Goal: Task Accomplishment & Management: Complete application form

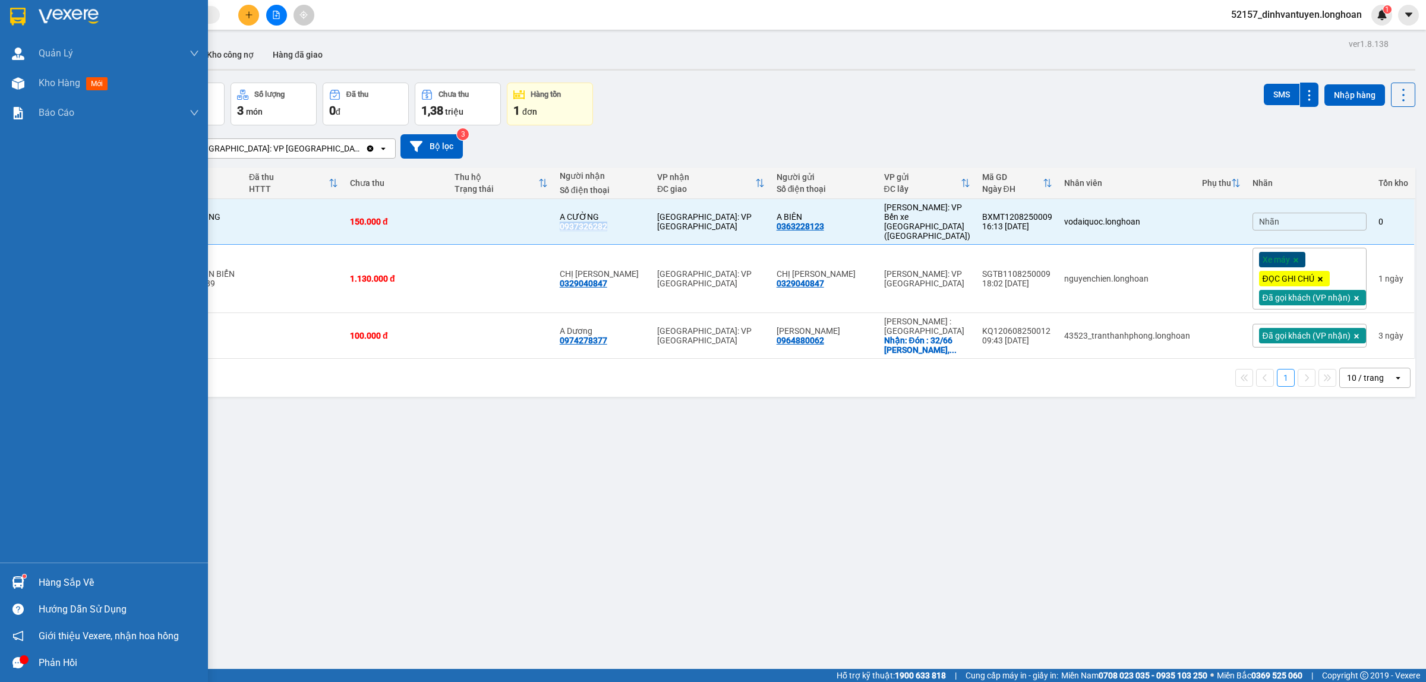
click at [12, 16] on img at bounding box center [17, 17] width 15 height 18
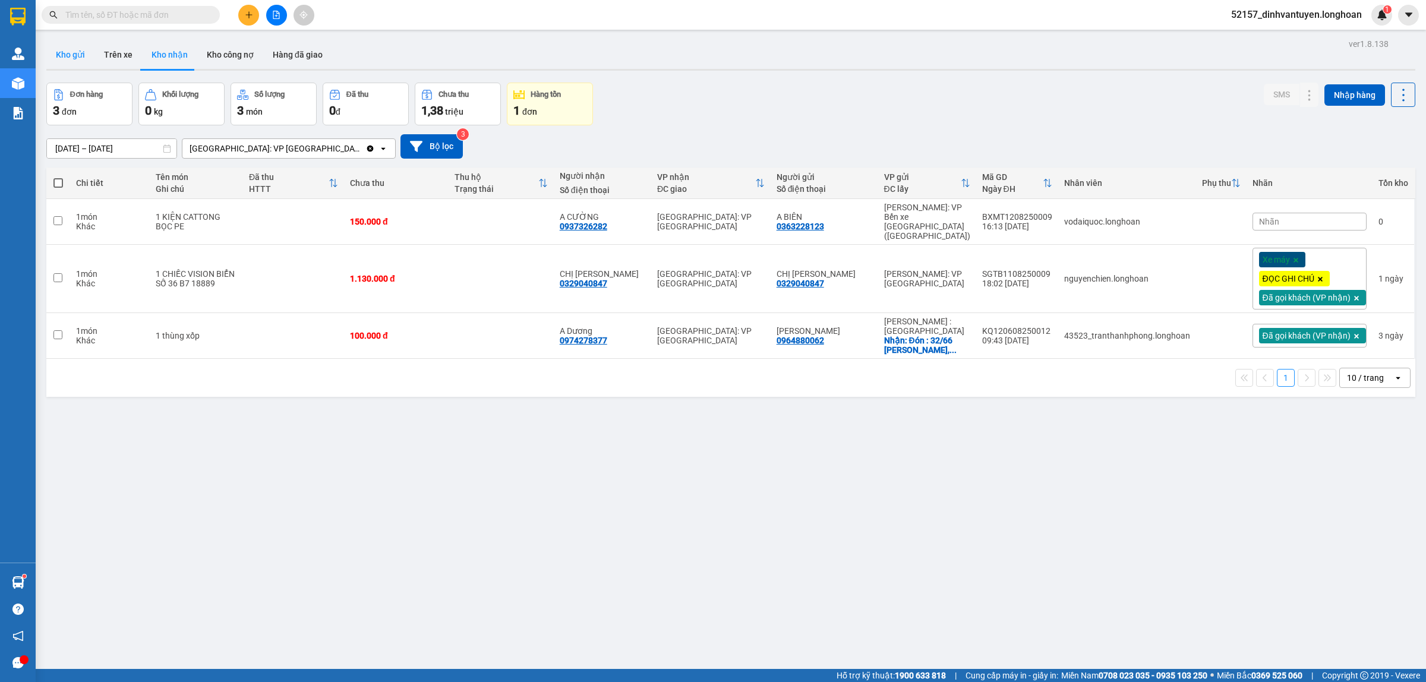
click at [60, 54] on button "Kho gửi" at bounding box center [70, 54] width 48 height 29
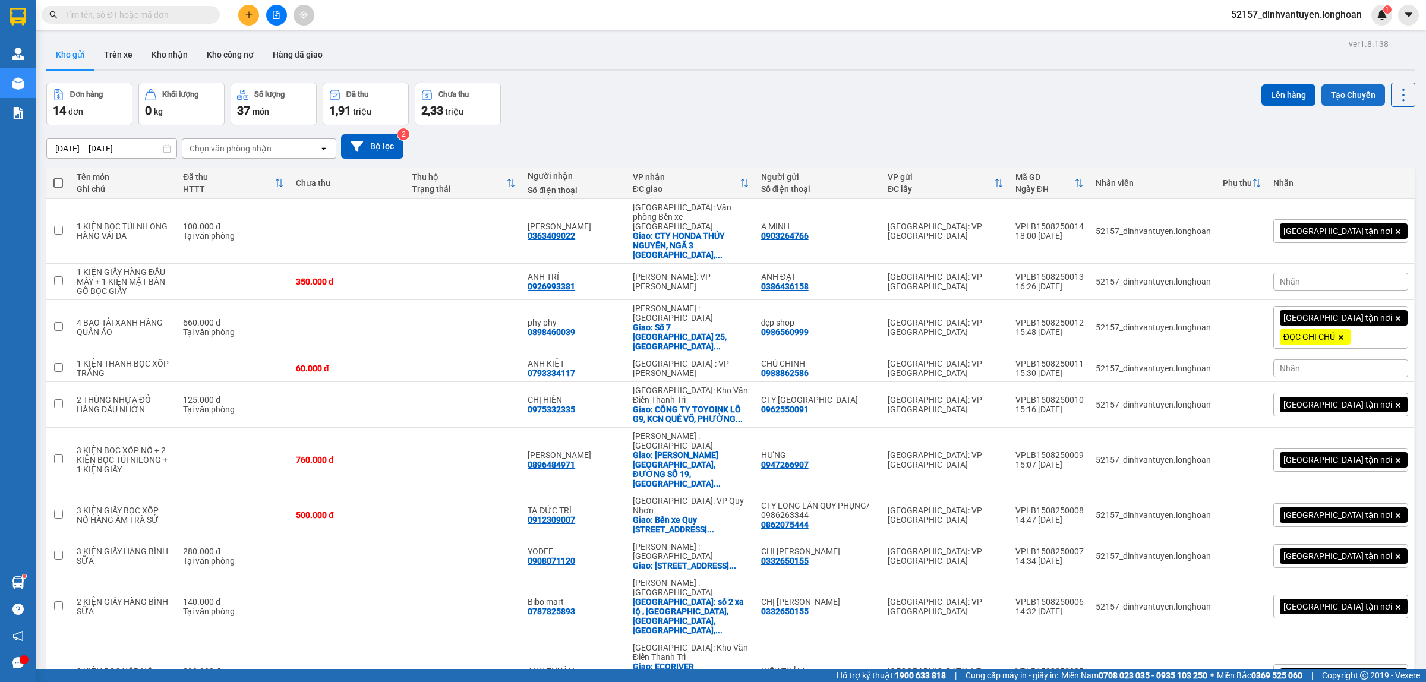
click at [1340, 93] on button "Tạo Chuyến" at bounding box center [1354, 94] width 64 height 21
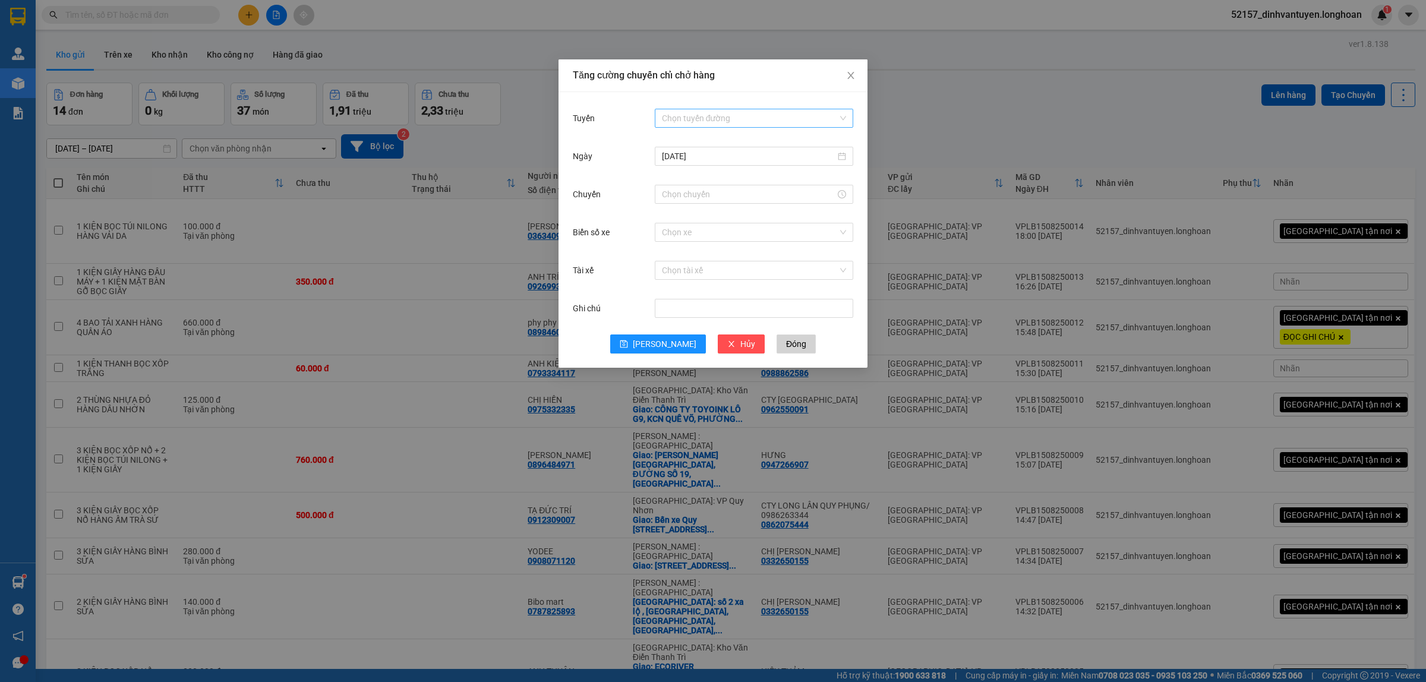
click at [728, 124] on input "Tuyến" at bounding box center [750, 118] width 176 height 18
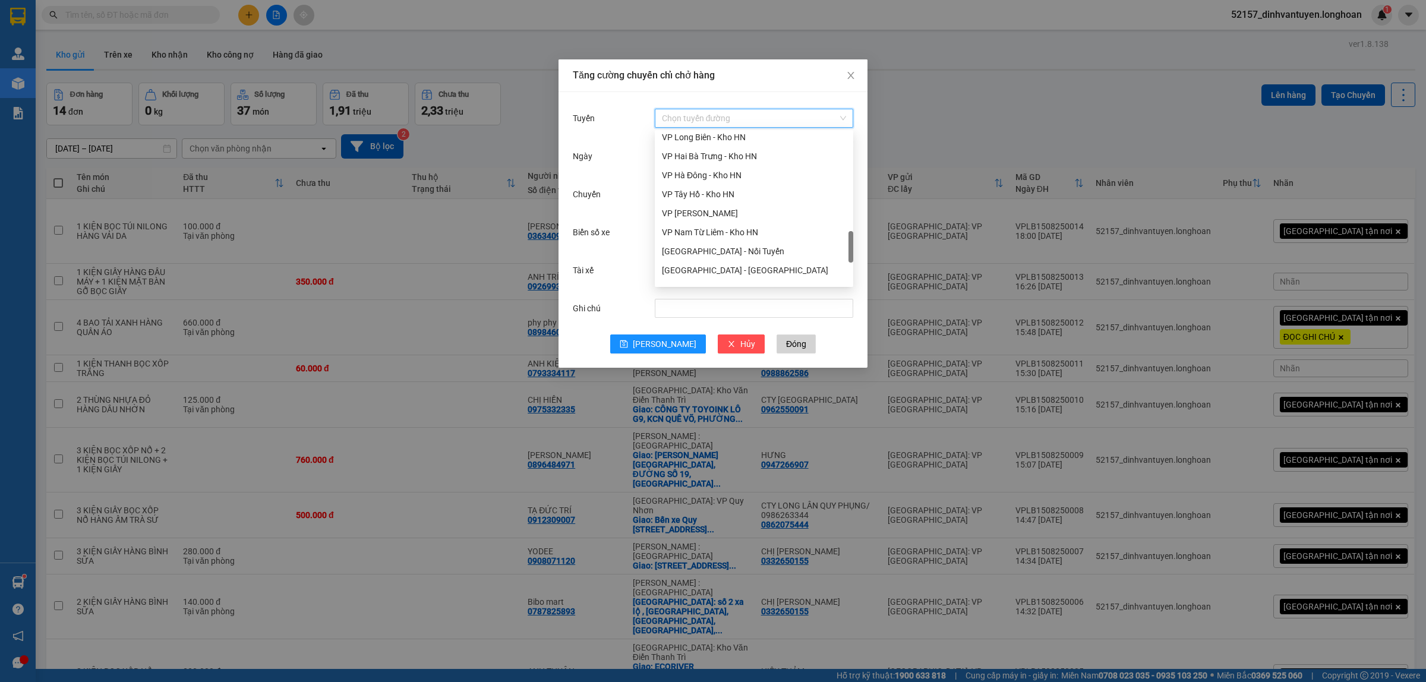
scroll to position [520, 0]
click at [703, 212] on div "VP Long Biên - Kho HN" at bounding box center [754, 211] width 184 height 13
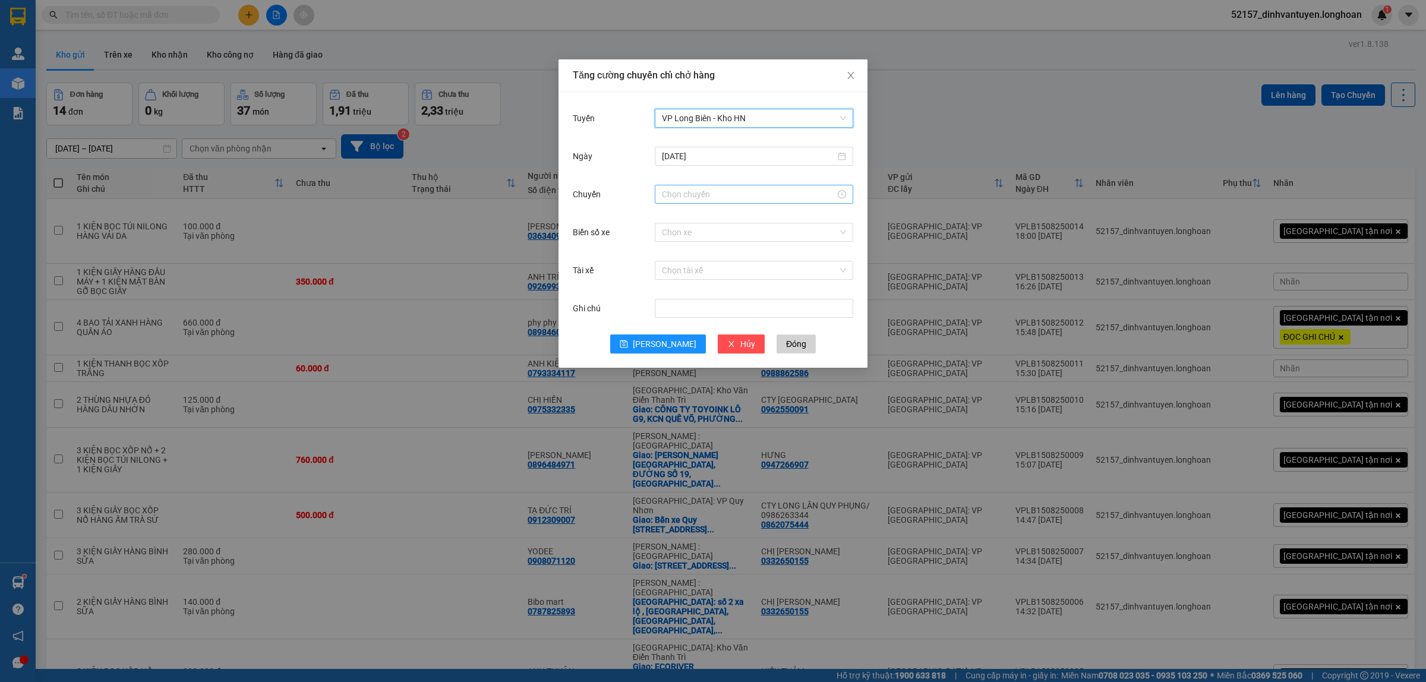
click at [688, 203] on div at bounding box center [754, 194] width 198 height 19
click at [625, 238] on div "Biển số xe" at bounding box center [614, 232] width 82 height 24
click at [709, 202] on div at bounding box center [754, 194] width 198 height 19
click at [667, 229] on div "19" at bounding box center [671, 236] width 33 height 17
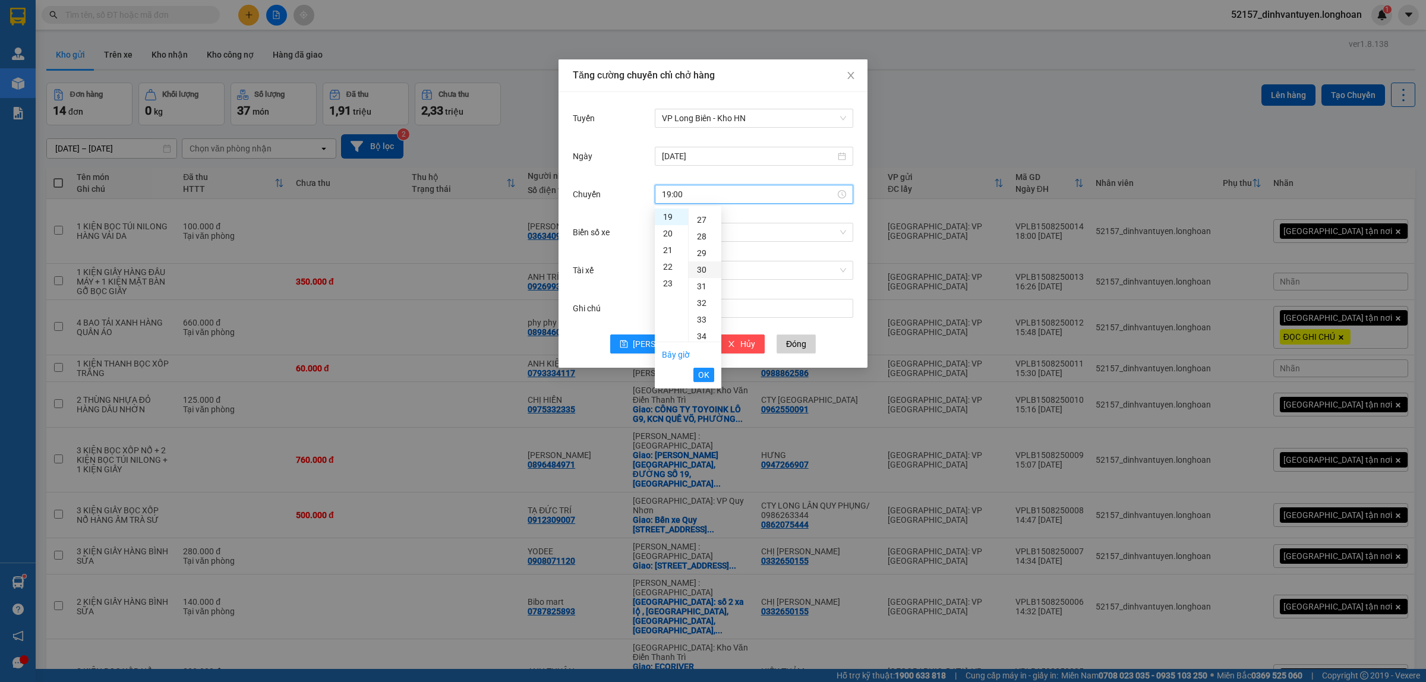
scroll to position [446, 0]
click at [698, 263] on div "30" at bounding box center [705, 270] width 33 height 17
type input "19:30"
click at [619, 257] on div "Biển số xe Chọn xe" at bounding box center [713, 239] width 280 height 38
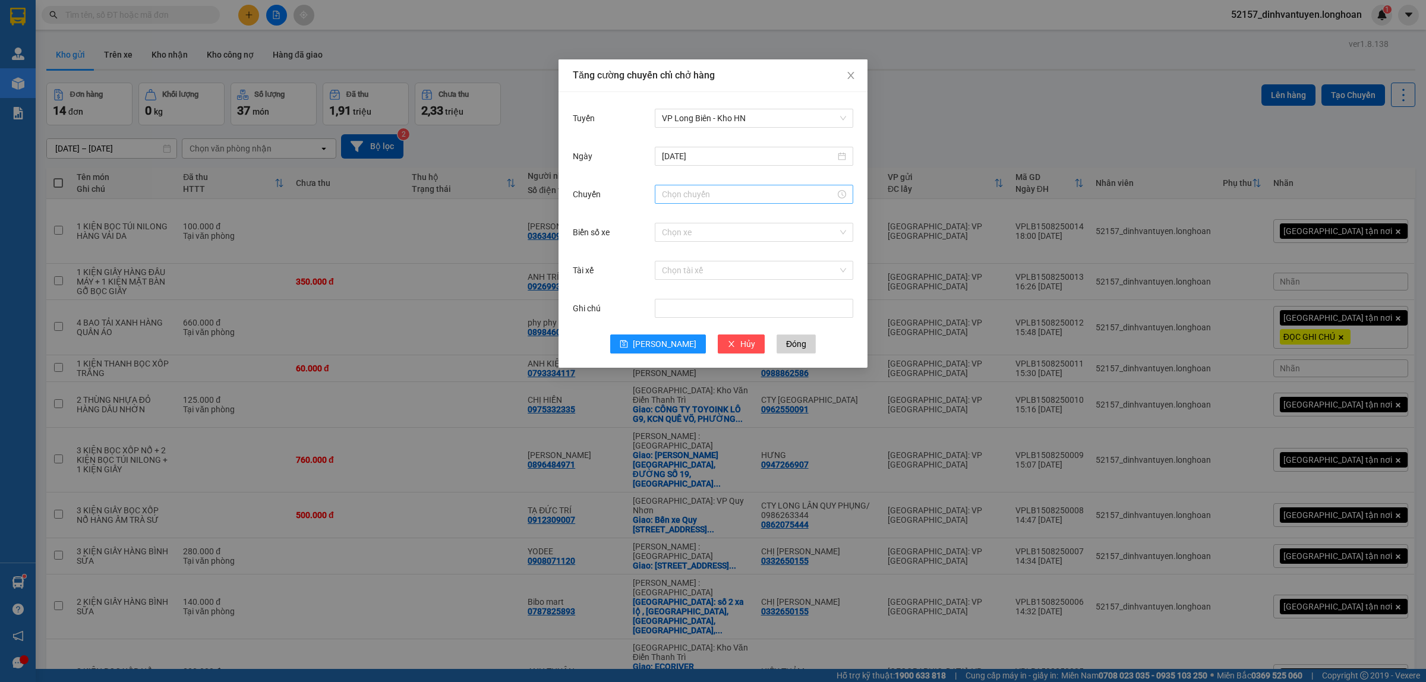
drag, startPoint x: 696, startPoint y: 205, endPoint x: 707, endPoint y: 199, distance: 12.8
click at [698, 204] on div at bounding box center [754, 194] width 198 height 24
click at [707, 199] on input "Chuyến" at bounding box center [749, 194] width 174 height 13
click at [670, 217] on div "19" at bounding box center [671, 217] width 33 height 17
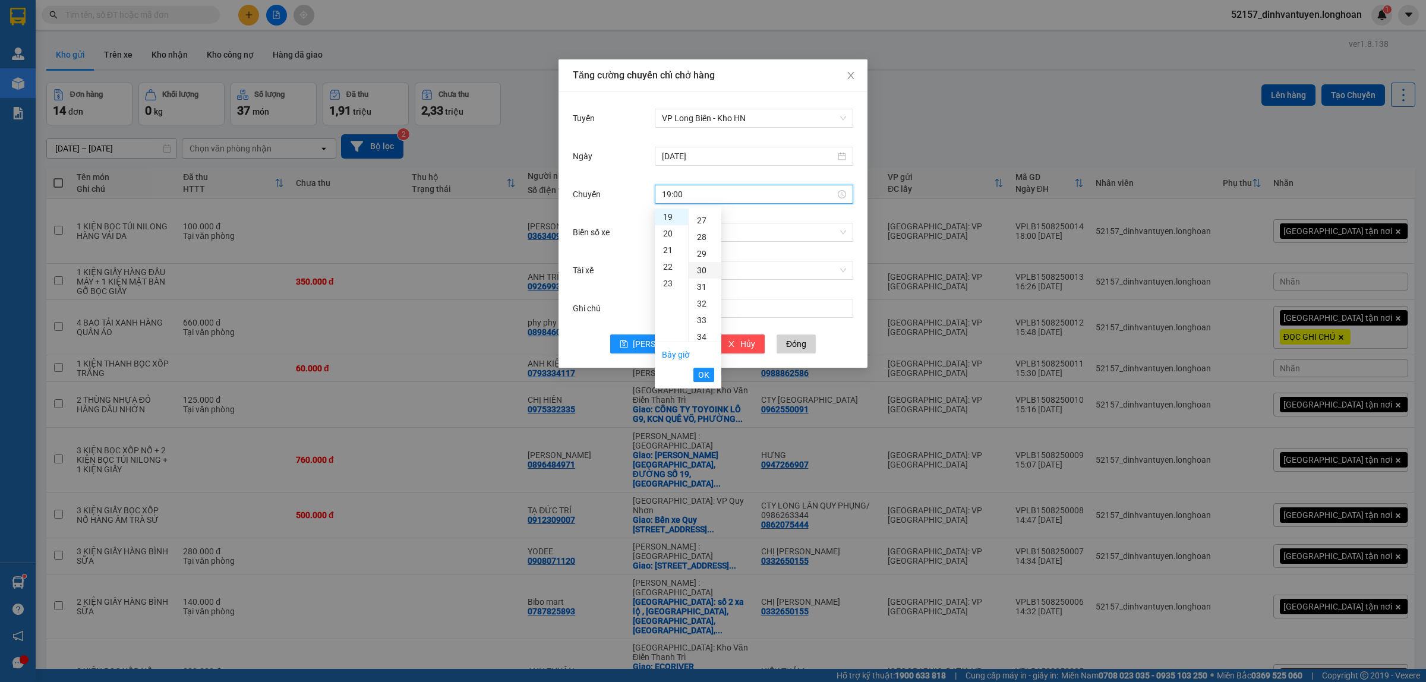
click at [702, 267] on div "30" at bounding box center [705, 270] width 33 height 17
type input "19:30"
click at [709, 373] on button "OK" at bounding box center [704, 375] width 21 height 14
click at [702, 235] on input "Biển số xe" at bounding box center [750, 232] width 176 height 18
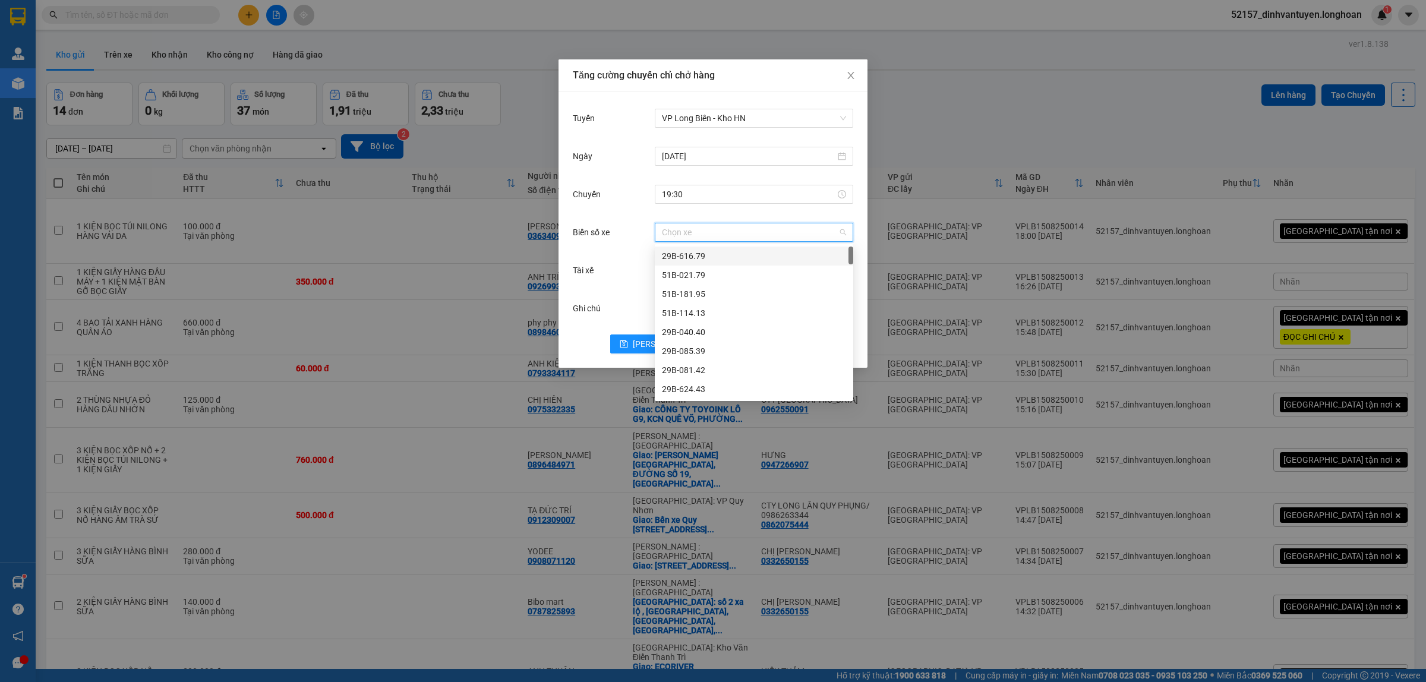
type input "3"
type input "61"
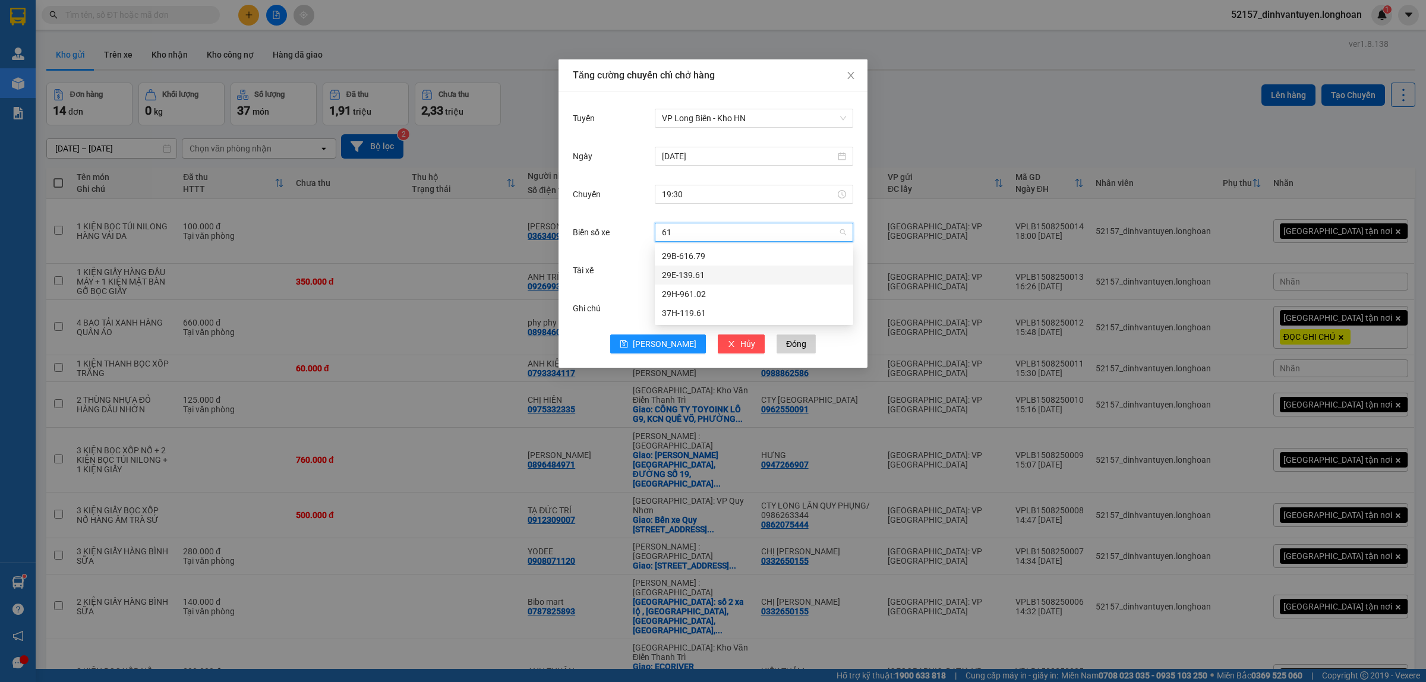
click at [683, 269] on div "29E-139.61" at bounding box center [754, 275] width 184 height 13
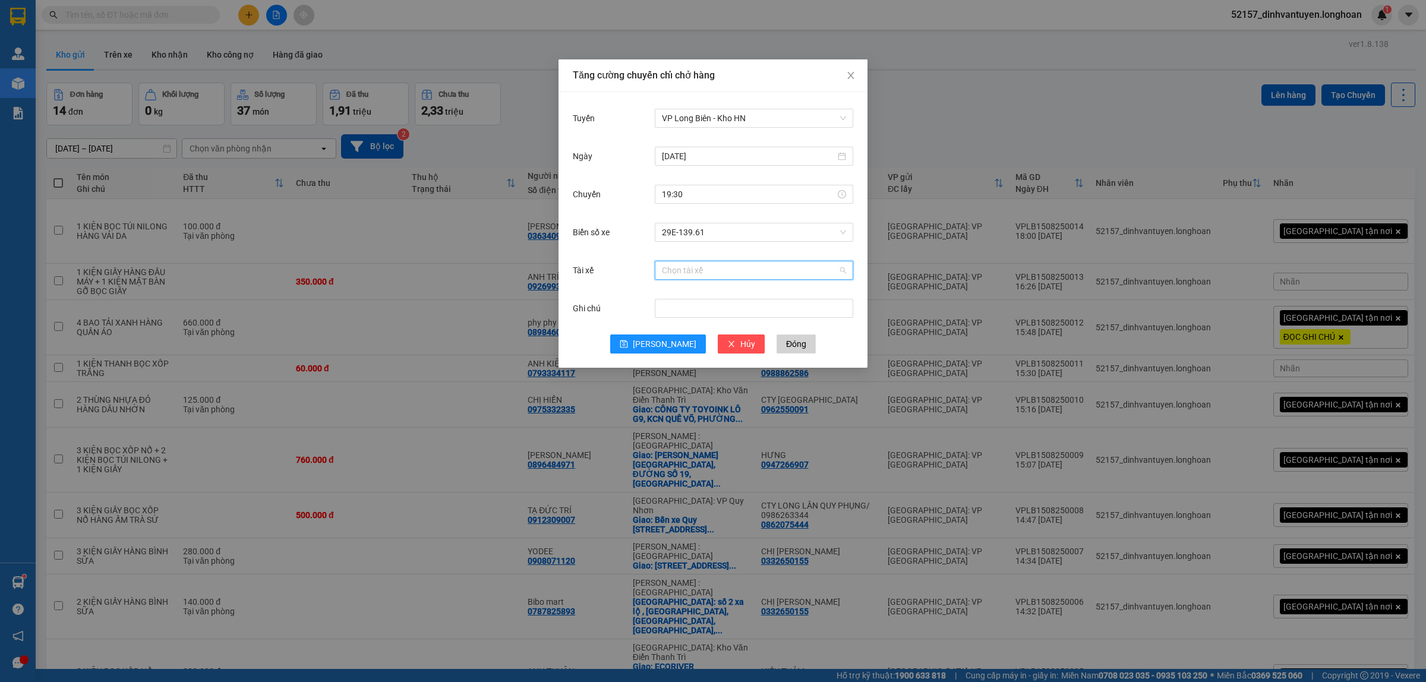
click at [708, 272] on input "Tài xế" at bounding box center [750, 270] width 176 height 18
type input "suo"
click at [705, 299] on div "[PERSON_NAME] 0336.858.247" at bounding box center [754, 294] width 184 height 13
click at [677, 192] on input "19:30" at bounding box center [749, 194] width 174 height 13
click at [676, 195] on input "19:30" at bounding box center [749, 194] width 174 height 13
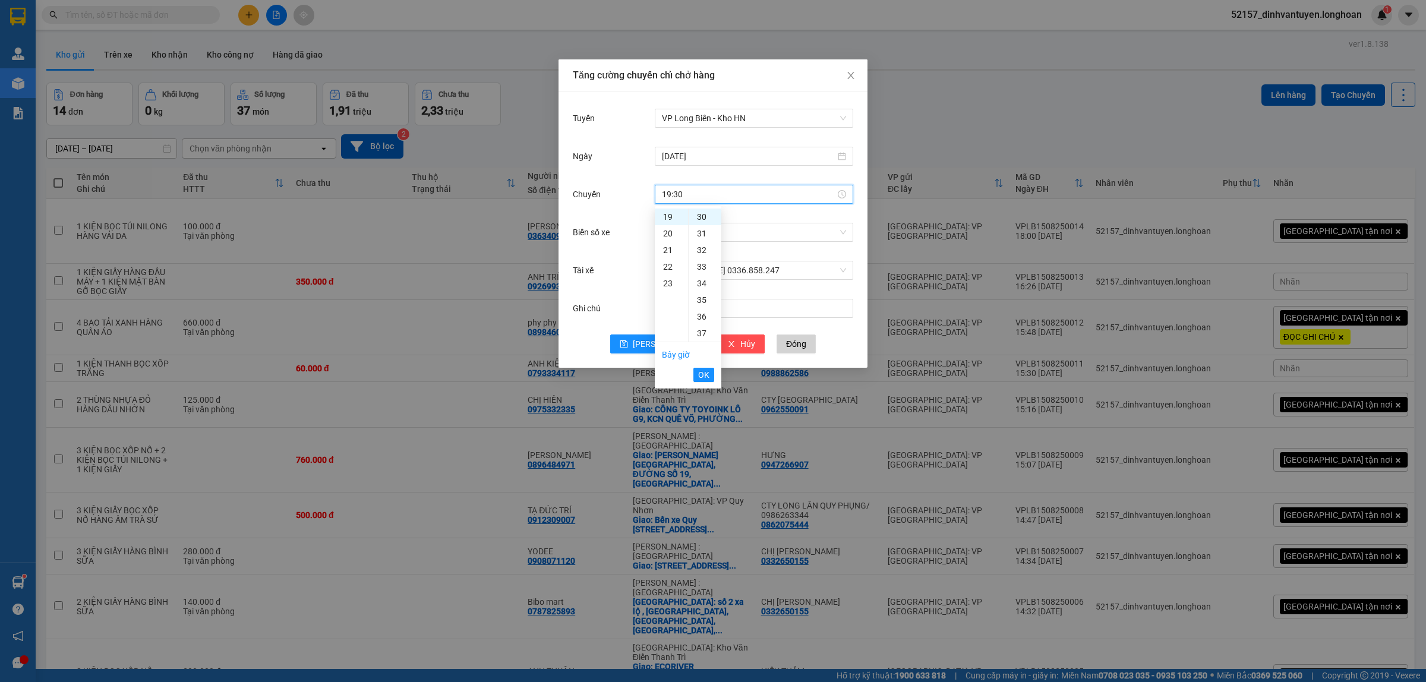
click at [676, 195] on input "19:30" at bounding box center [749, 194] width 174 height 13
click at [670, 230] on div "20" at bounding box center [671, 233] width 33 height 17
click at [701, 216] on div "00" at bounding box center [705, 217] width 33 height 17
type input "20:00"
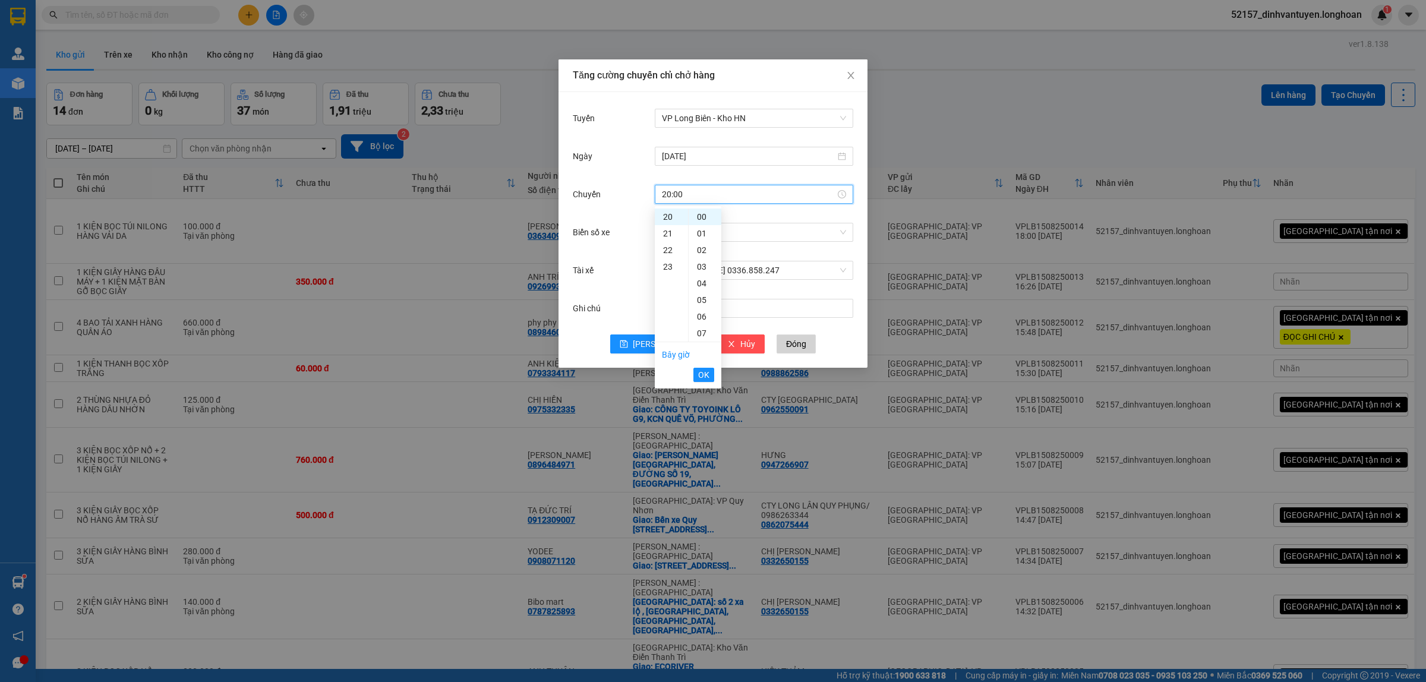
drag, startPoint x: 704, startPoint y: 370, endPoint x: 691, endPoint y: 368, distance: 13.7
click at [703, 369] on span "OK" at bounding box center [703, 374] width 11 height 13
click at [661, 341] on span "[PERSON_NAME]" at bounding box center [665, 344] width 64 height 13
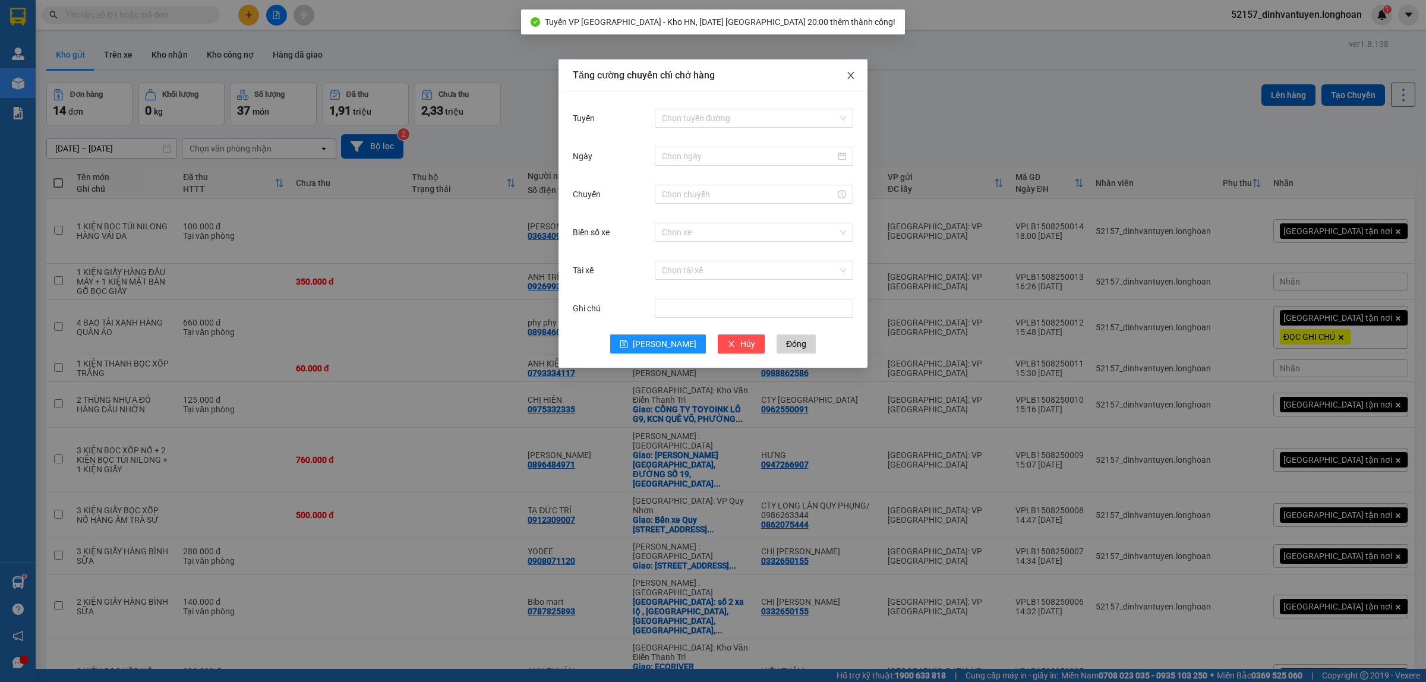
click at [856, 76] on span "Close" at bounding box center [850, 75] width 33 height 33
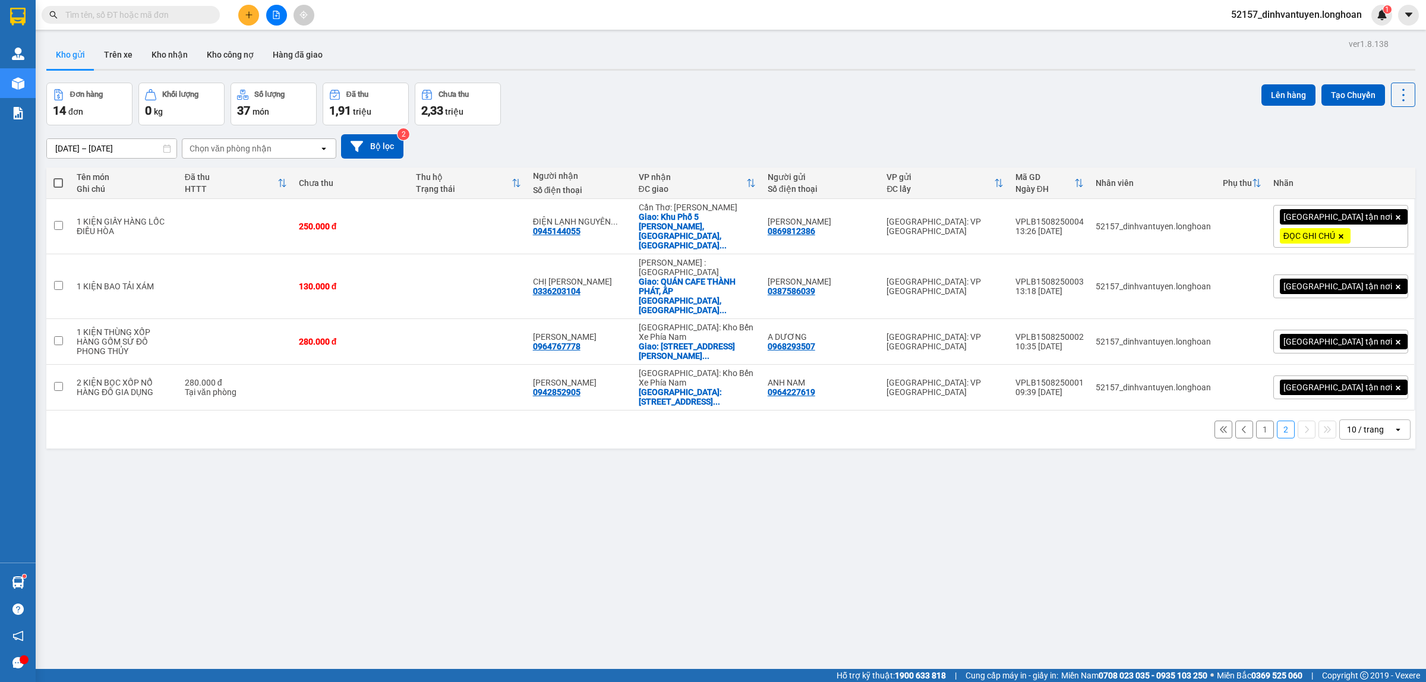
click at [55, 185] on span at bounding box center [58, 183] width 10 height 10
click at [58, 177] on input "checkbox" at bounding box center [58, 177] width 0 height 0
checkbox input "true"
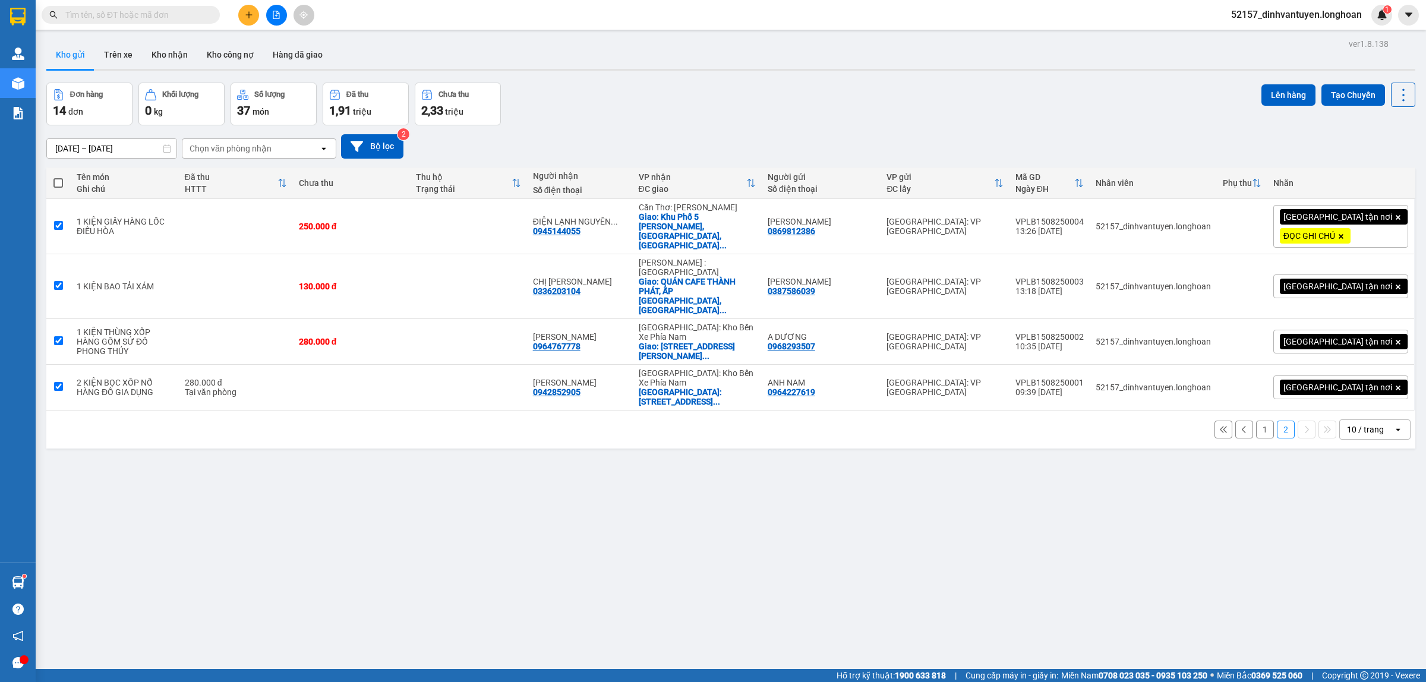
checkbox input "true"
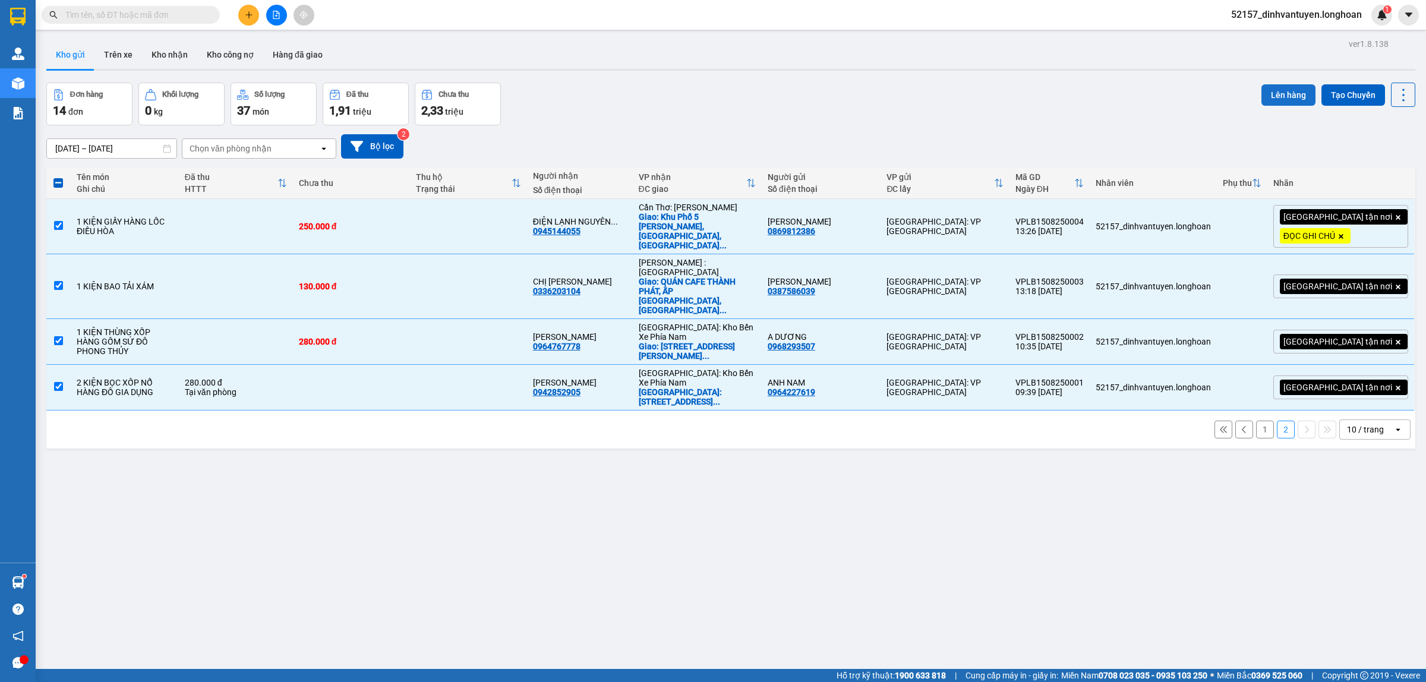
click at [1262, 97] on button "Lên hàng" at bounding box center [1289, 94] width 54 height 21
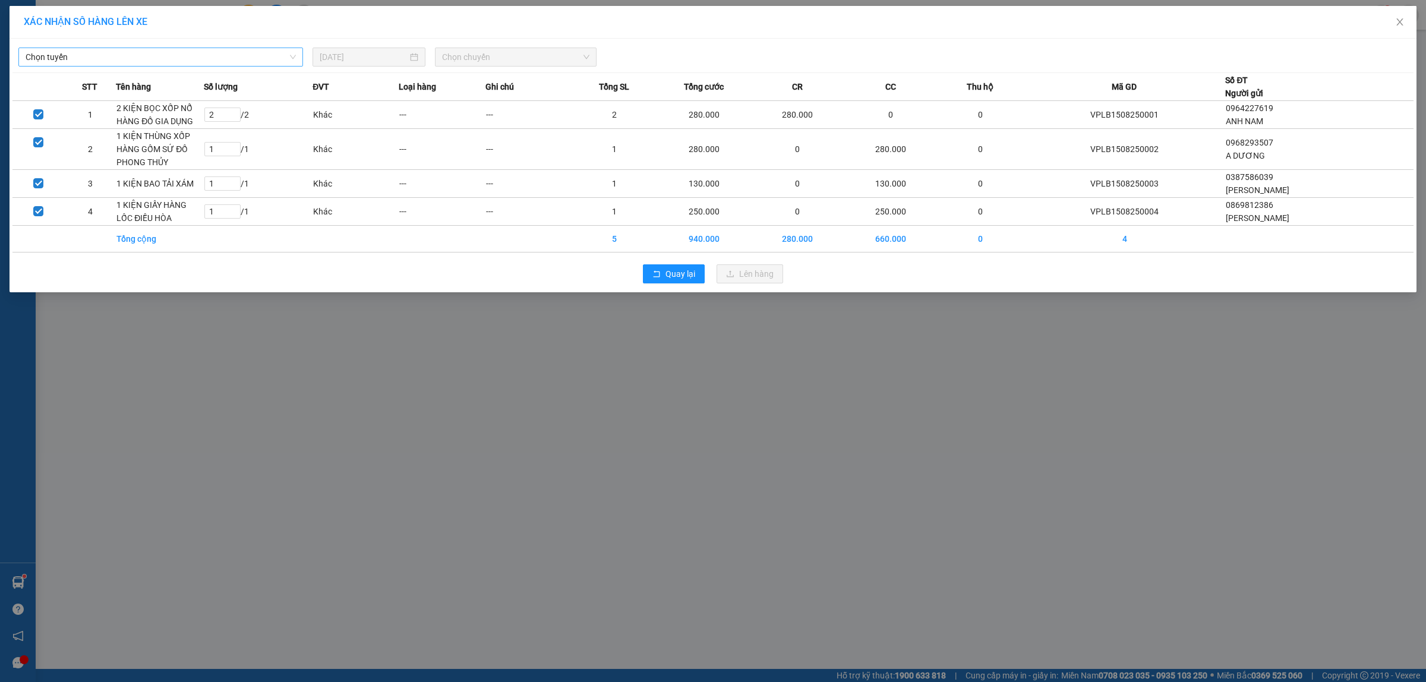
click at [223, 59] on span "Chọn tuyến" at bounding box center [161, 57] width 270 height 18
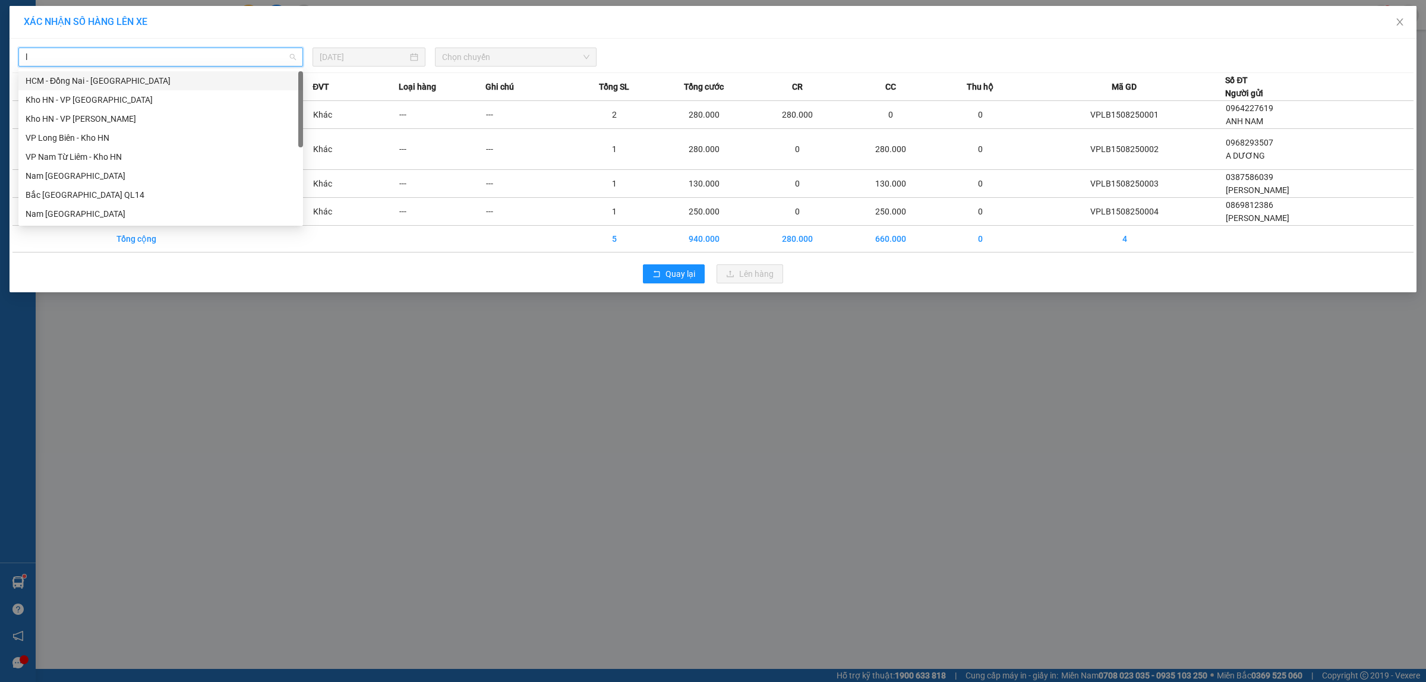
type input "lo"
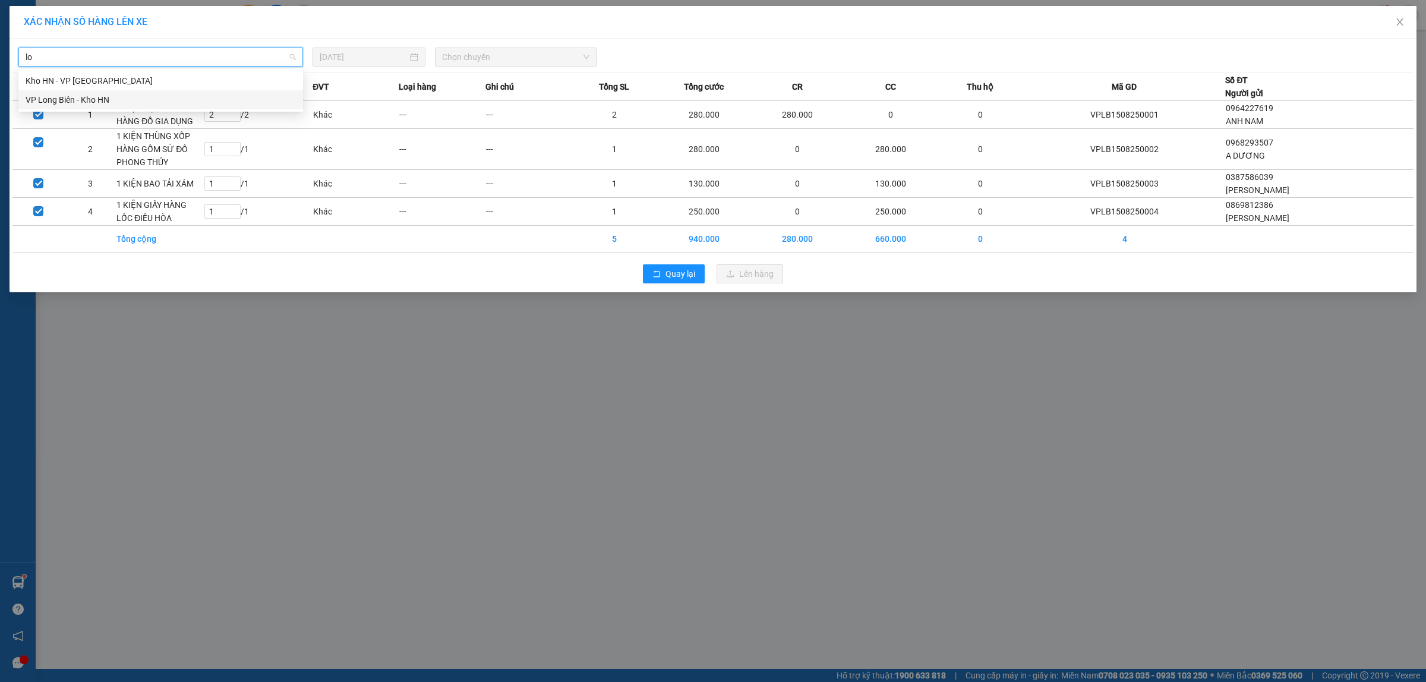
click at [103, 99] on div "VP Long Biên - Kho HN" at bounding box center [161, 99] width 270 height 13
click at [525, 64] on span "Chọn chuyến" at bounding box center [516, 57] width 148 height 18
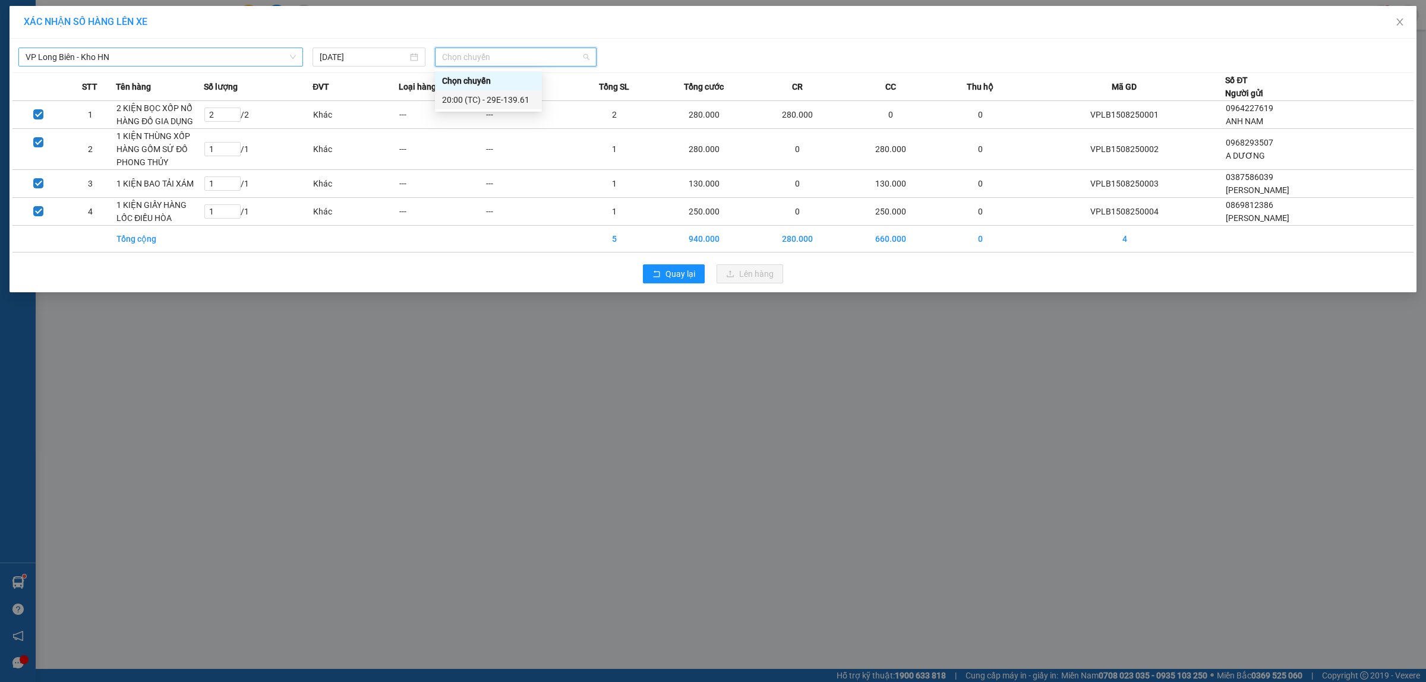
click at [507, 99] on div "20:00 (TC) - 29E-139.61" at bounding box center [488, 99] width 93 height 13
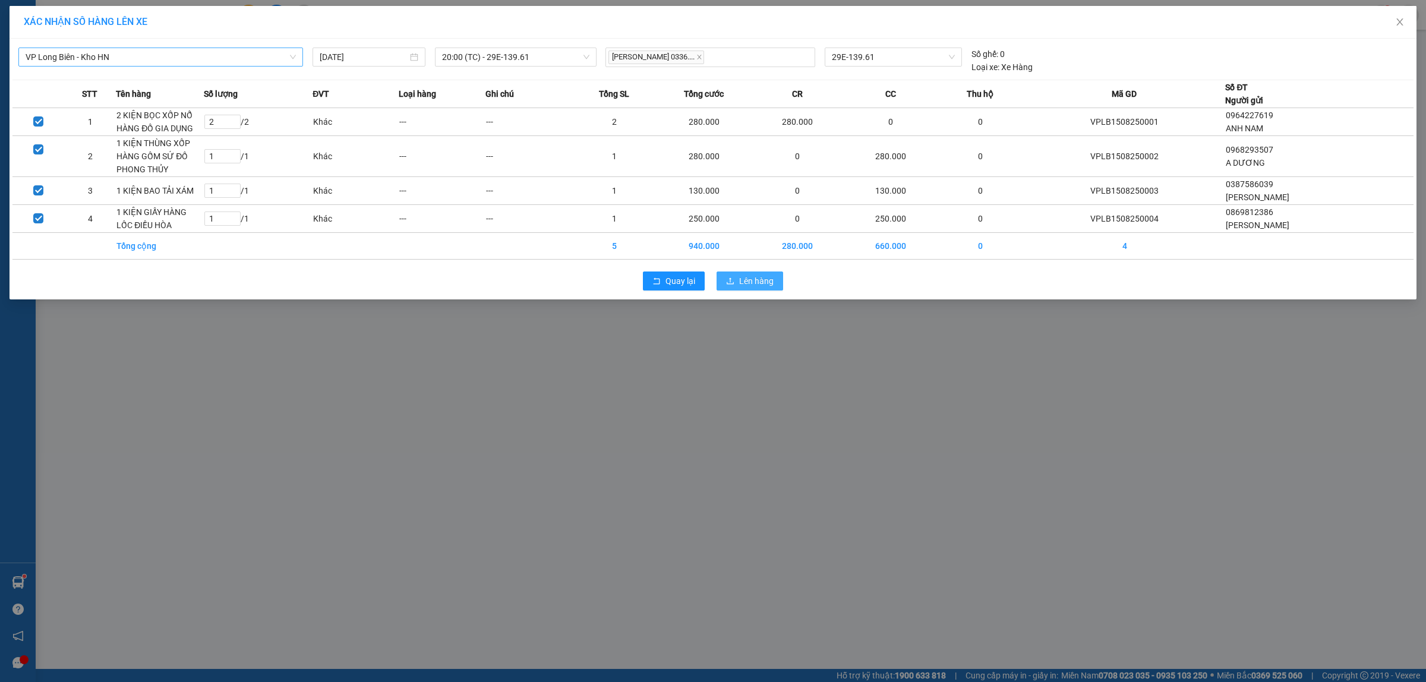
click at [739, 280] on span "Lên hàng" at bounding box center [756, 281] width 34 height 13
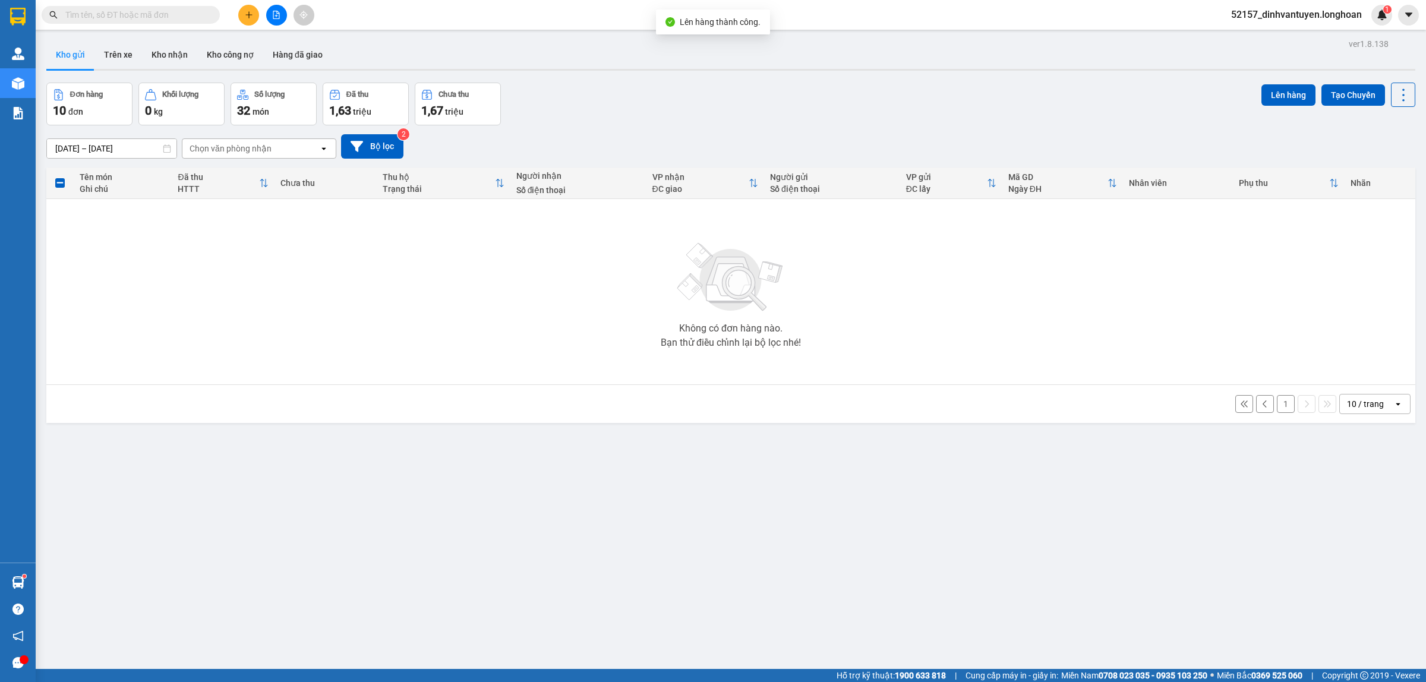
click at [1277, 403] on button "1" at bounding box center [1286, 404] width 18 height 18
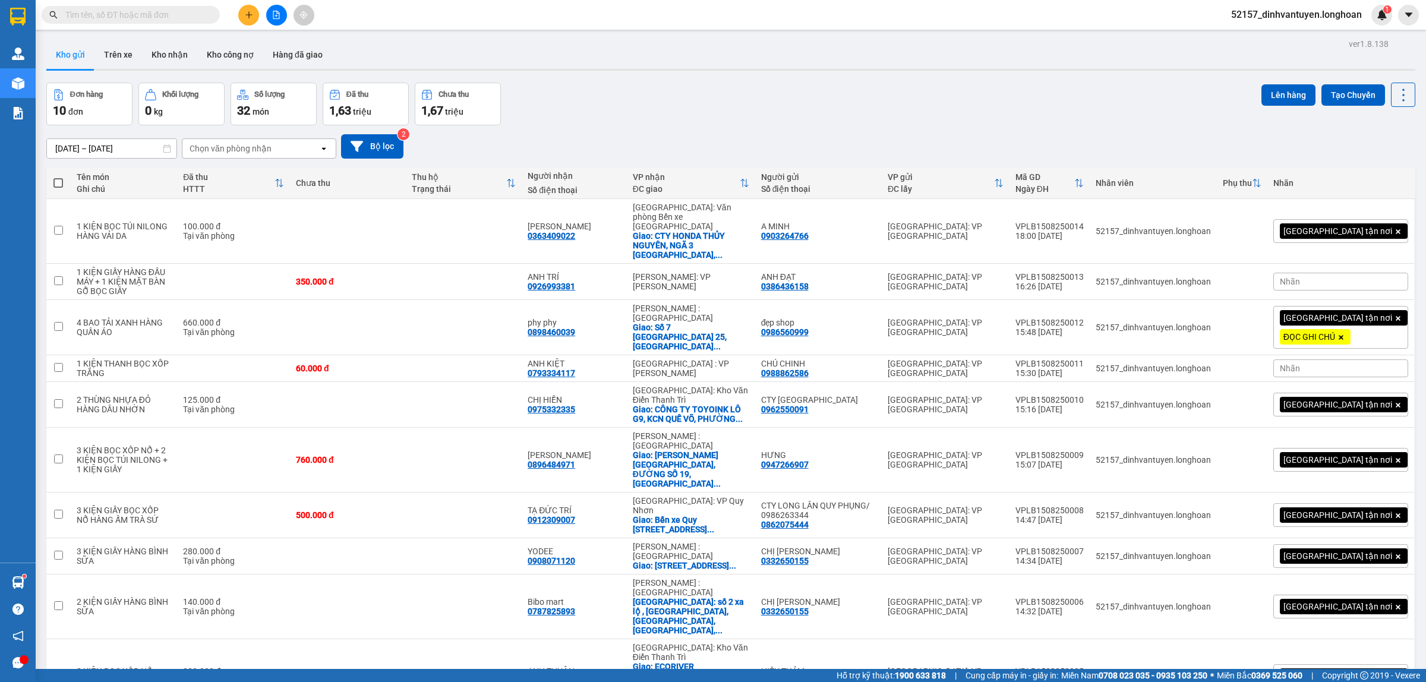
click at [62, 184] on span at bounding box center [58, 183] width 10 height 10
click at [58, 177] on input "checkbox" at bounding box center [58, 177] width 0 height 0
checkbox input "true"
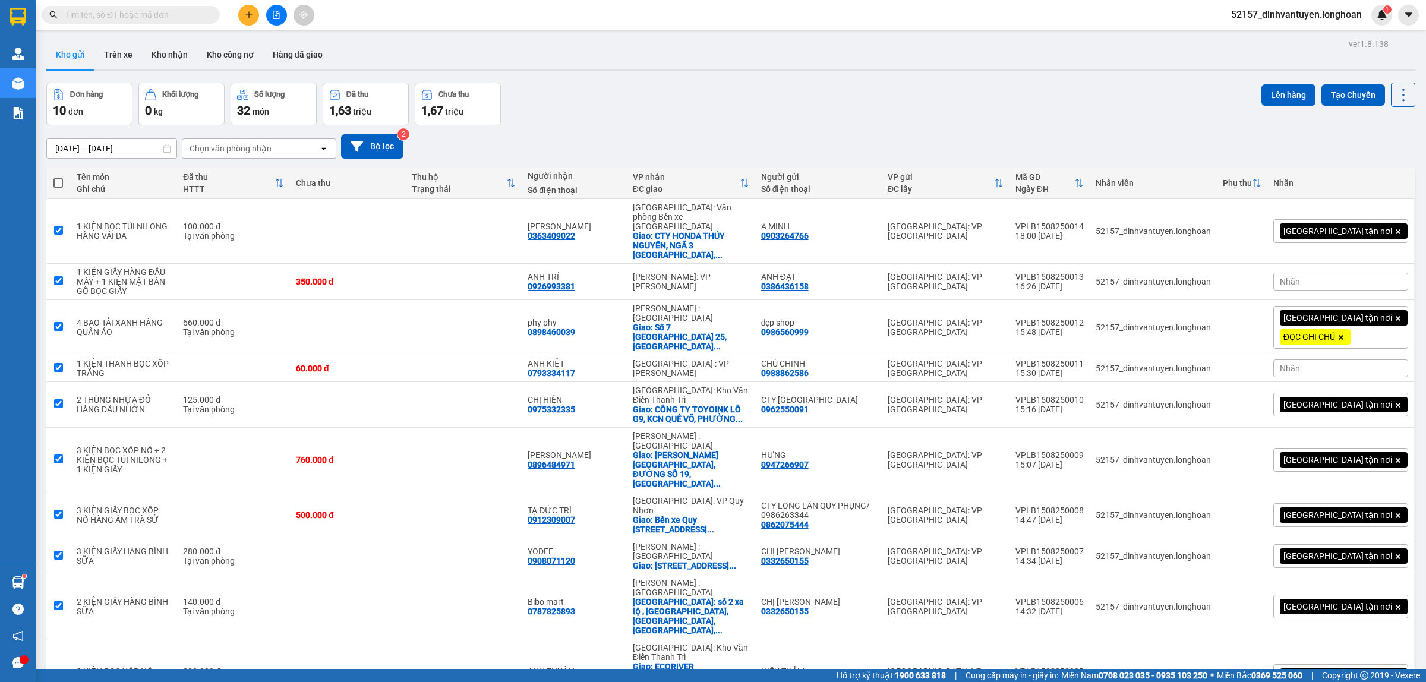
checkbox input "true"
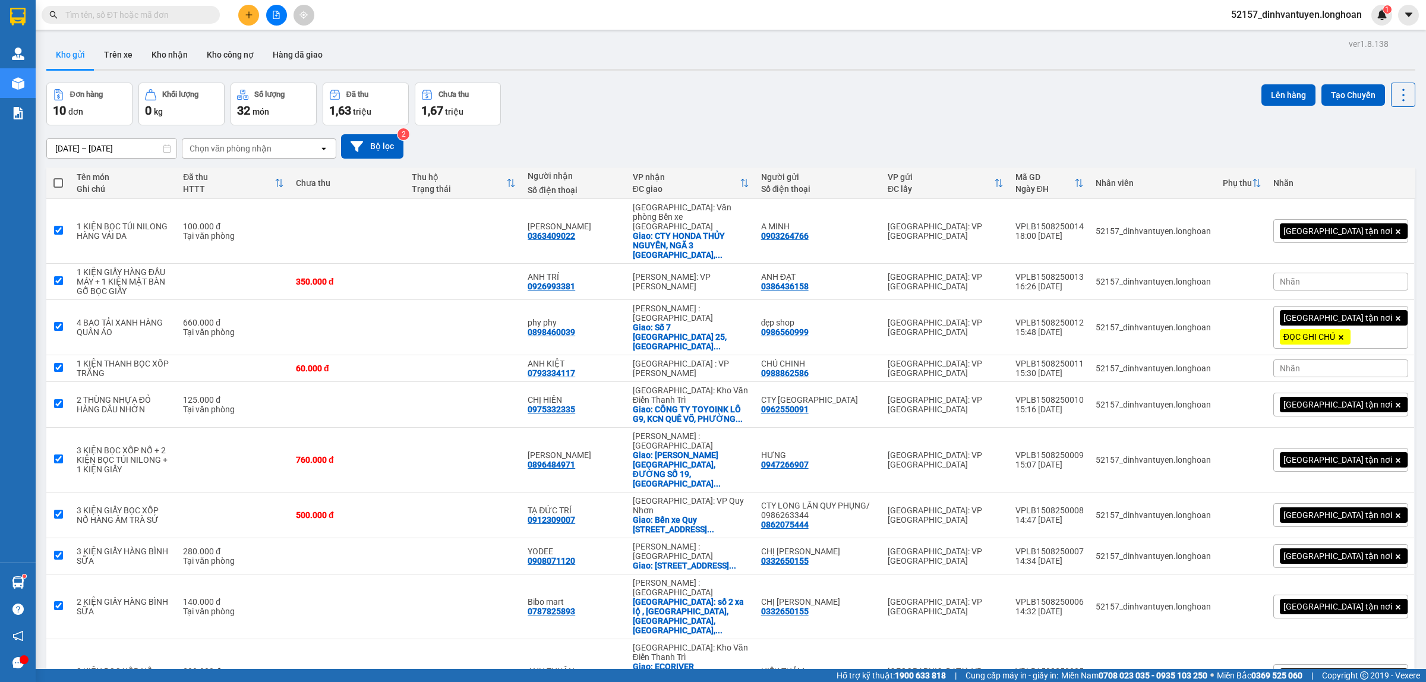
checkbox input "true"
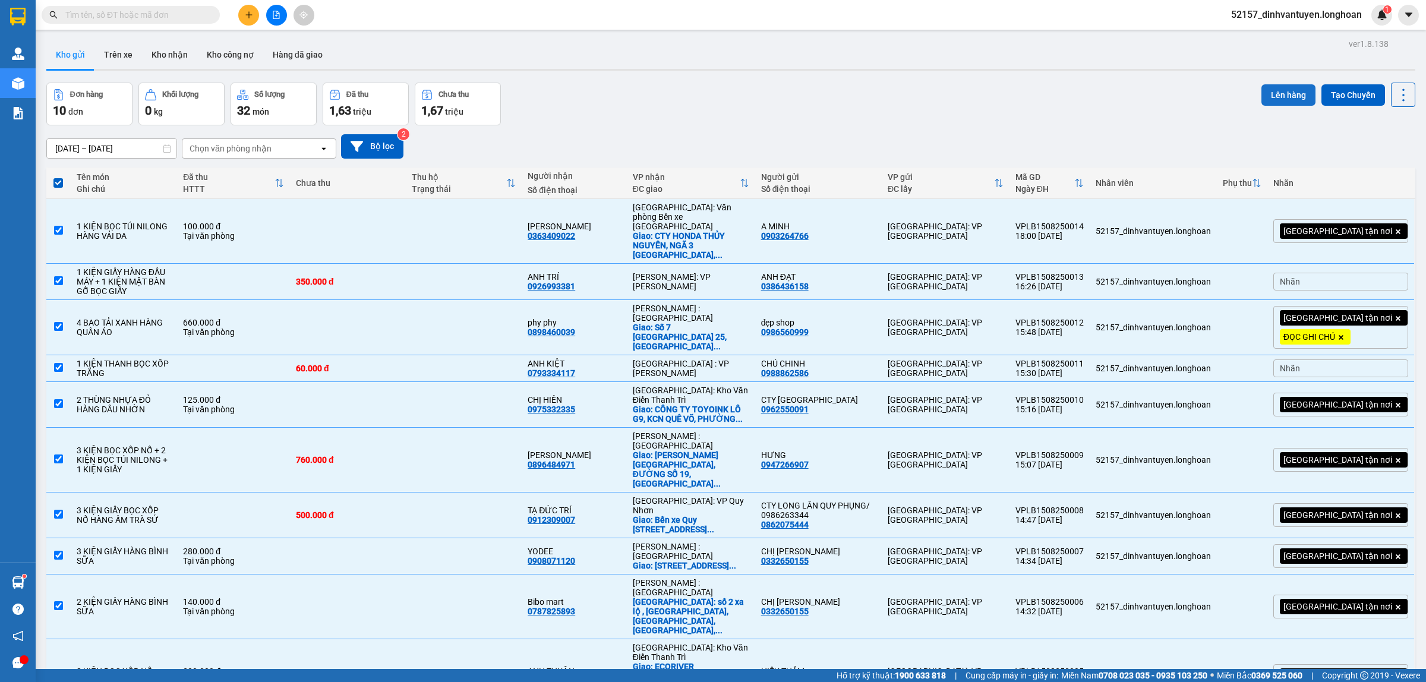
click at [1262, 91] on button "Lên hàng" at bounding box center [1289, 94] width 54 height 21
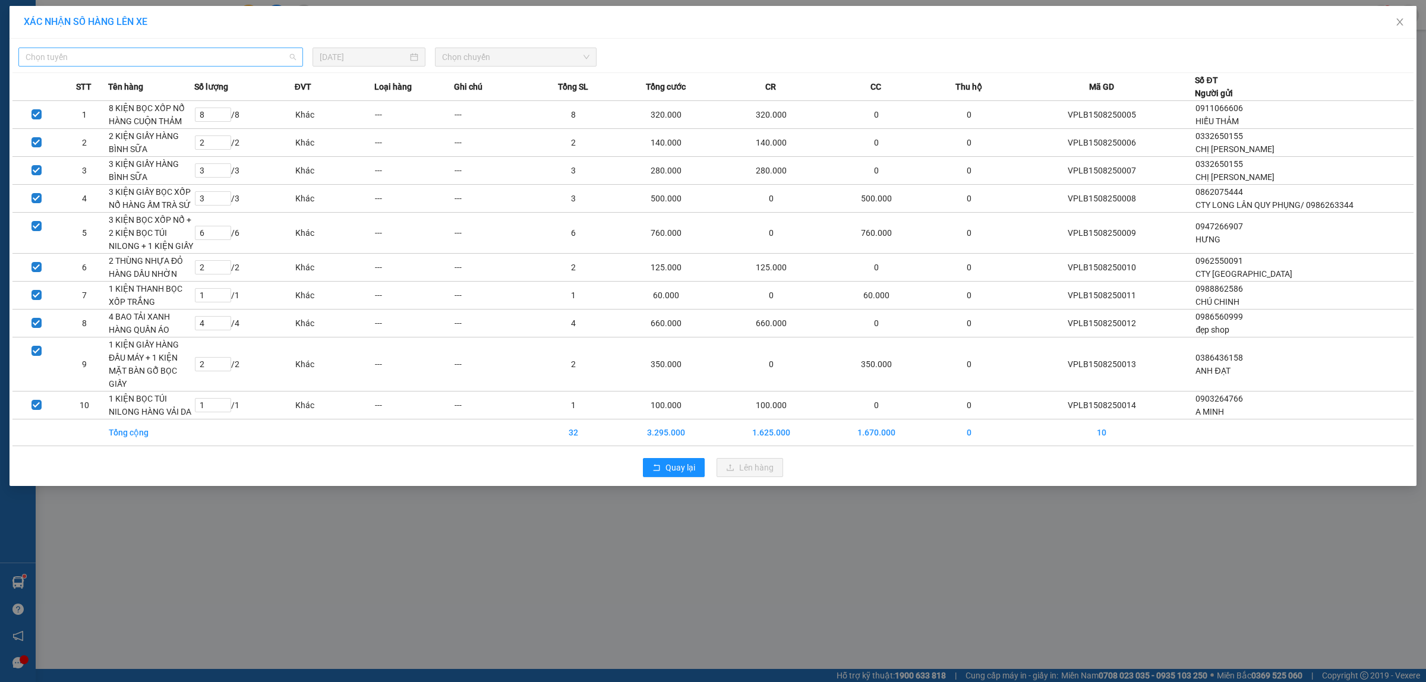
click at [198, 56] on span "Chọn tuyến" at bounding box center [161, 57] width 270 height 18
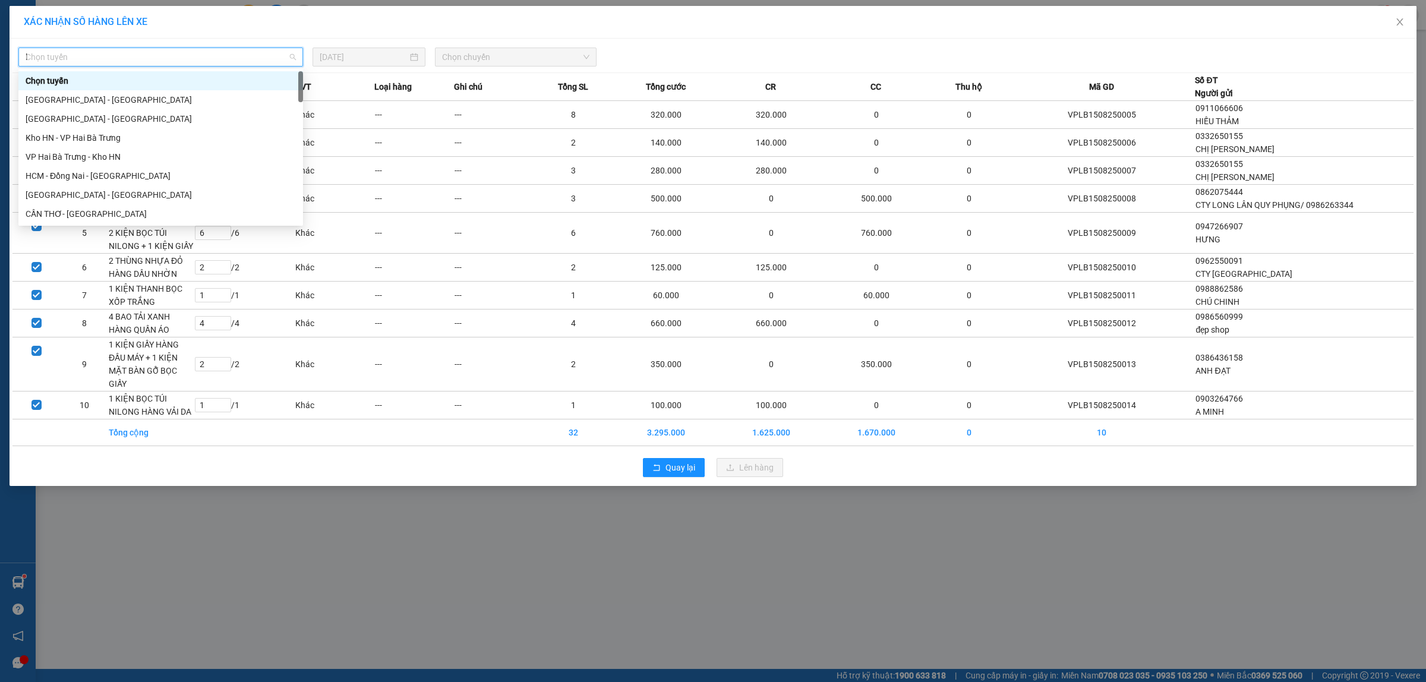
type input "lo"
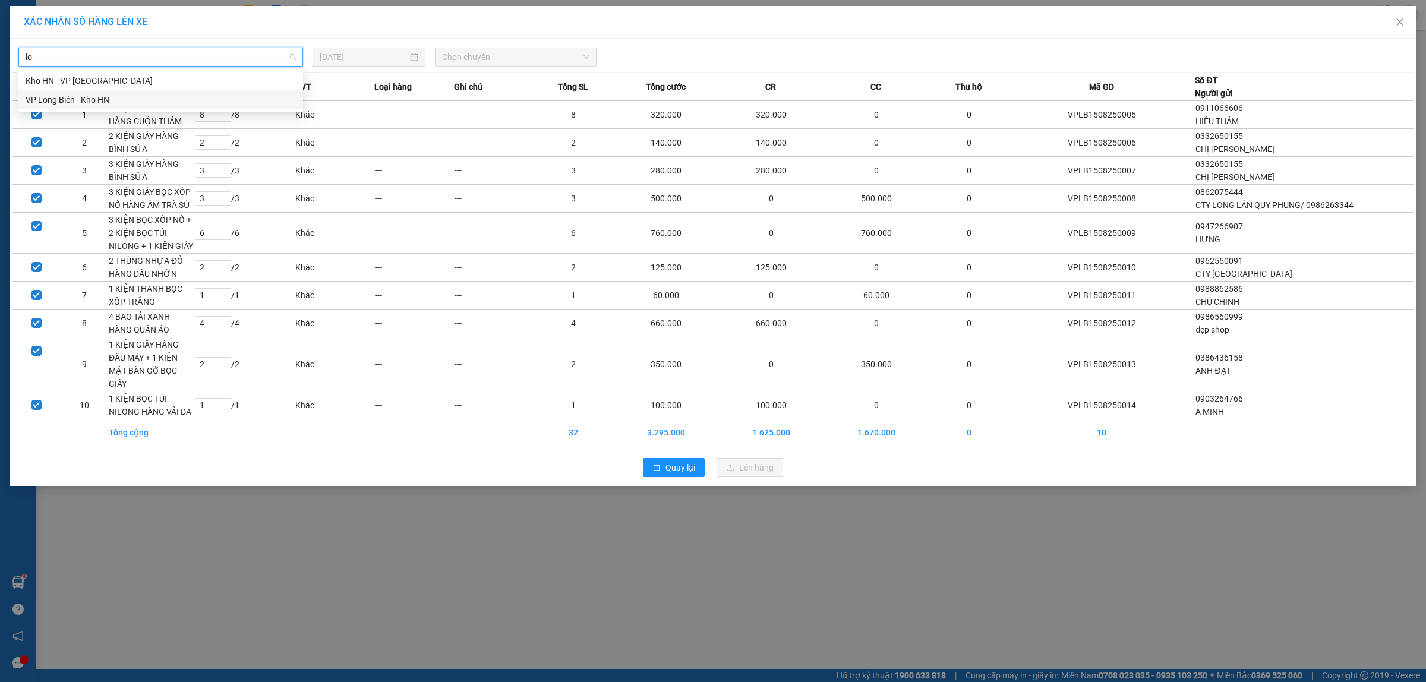
click at [130, 98] on div "VP Long Biên - Kho HN" at bounding box center [161, 99] width 270 height 13
click at [532, 64] on span "Chọn chuyến" at bounding box center [516, 57] width 148 height 18
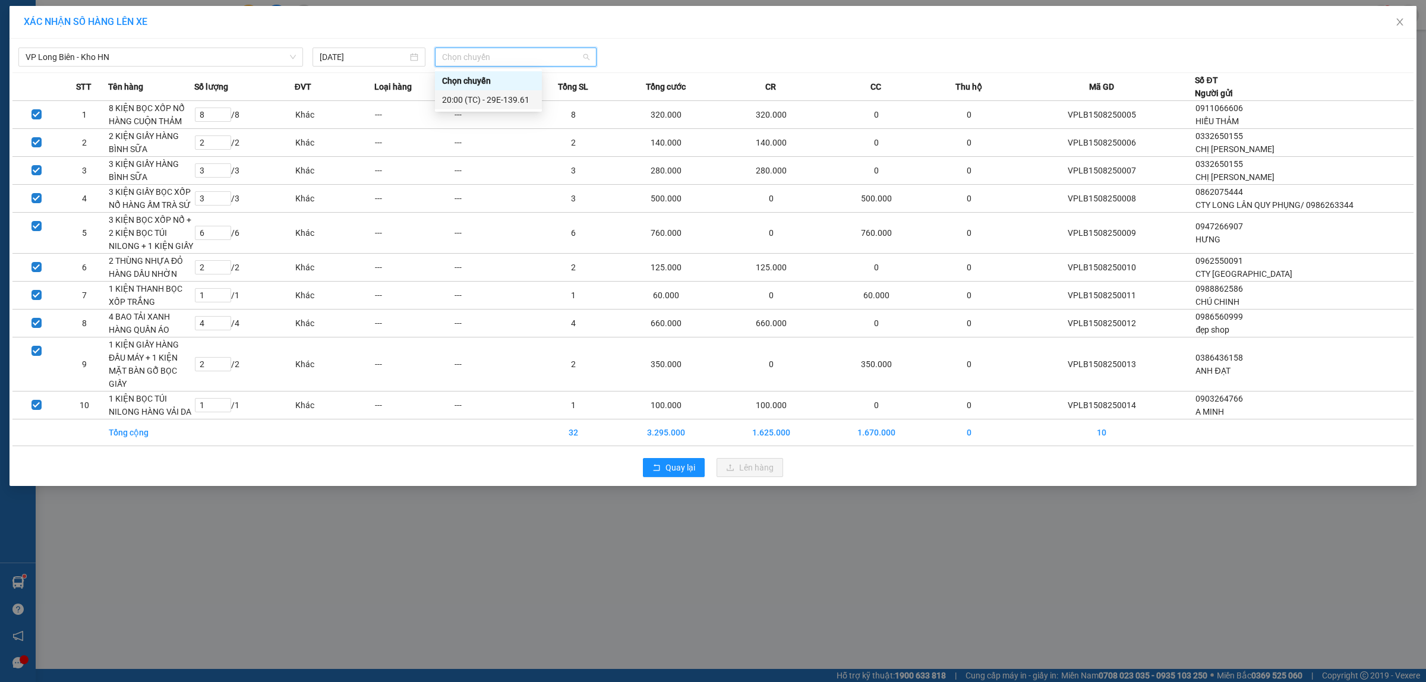
click at [506, 102] on div "20:00 (TC) - 29E-139.61" at bounding box center [488, 99] width 93 height 13
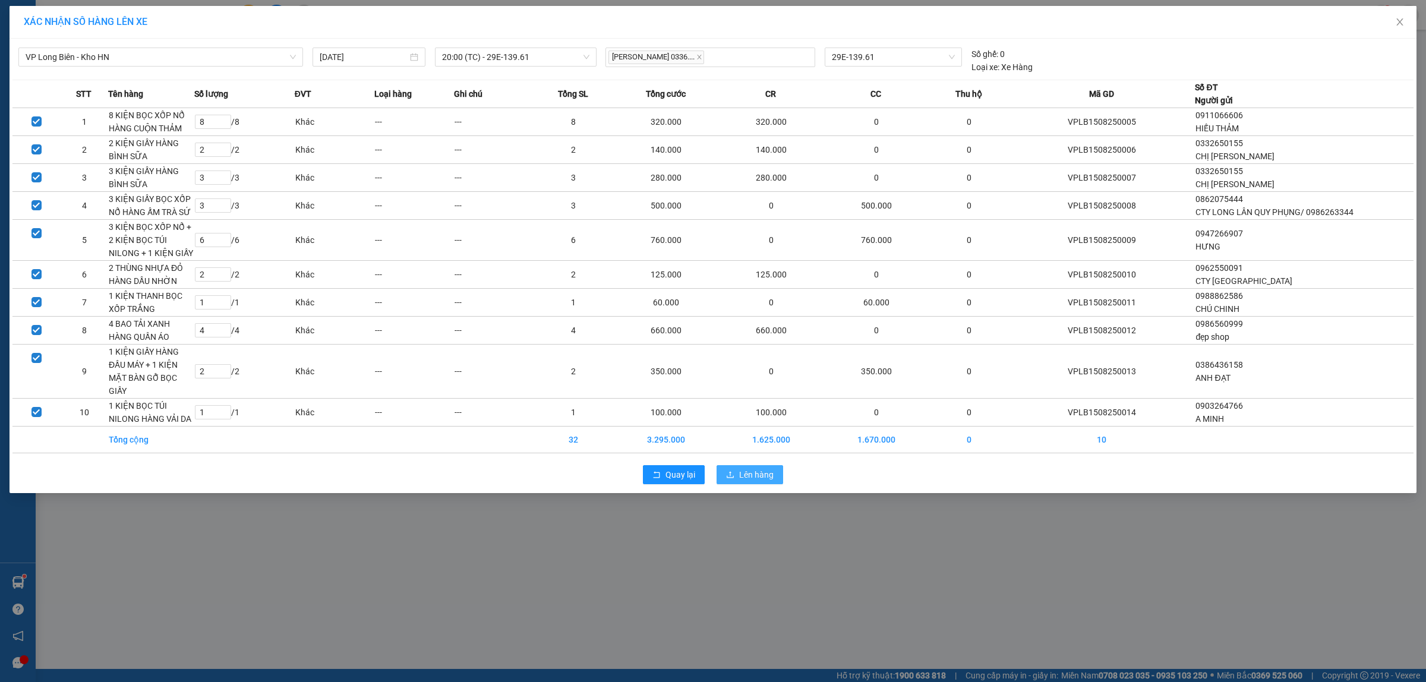
click at [756, 476] on span "Lên hàng" at bounding box center [756, 474] width 34 height 13
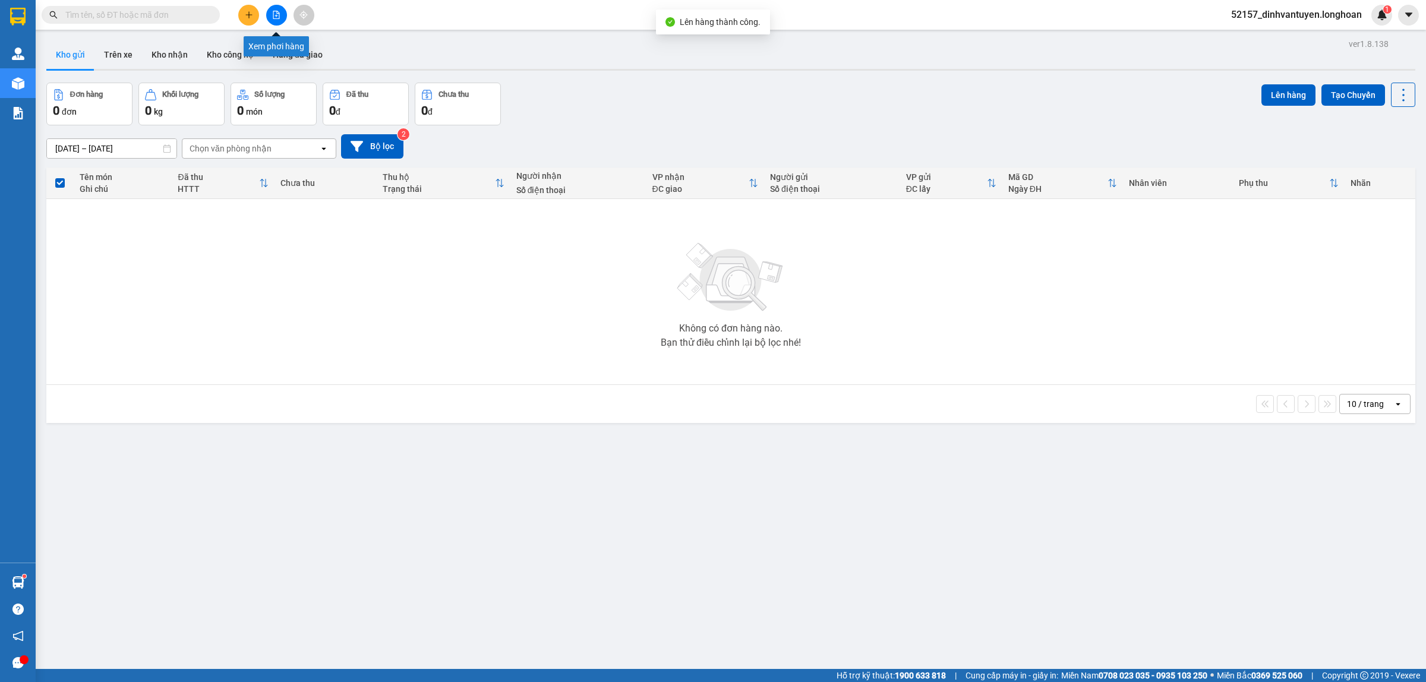
click at [272, 12] on icon "file-add" at bounding box center [276, 15] width 8 height 8
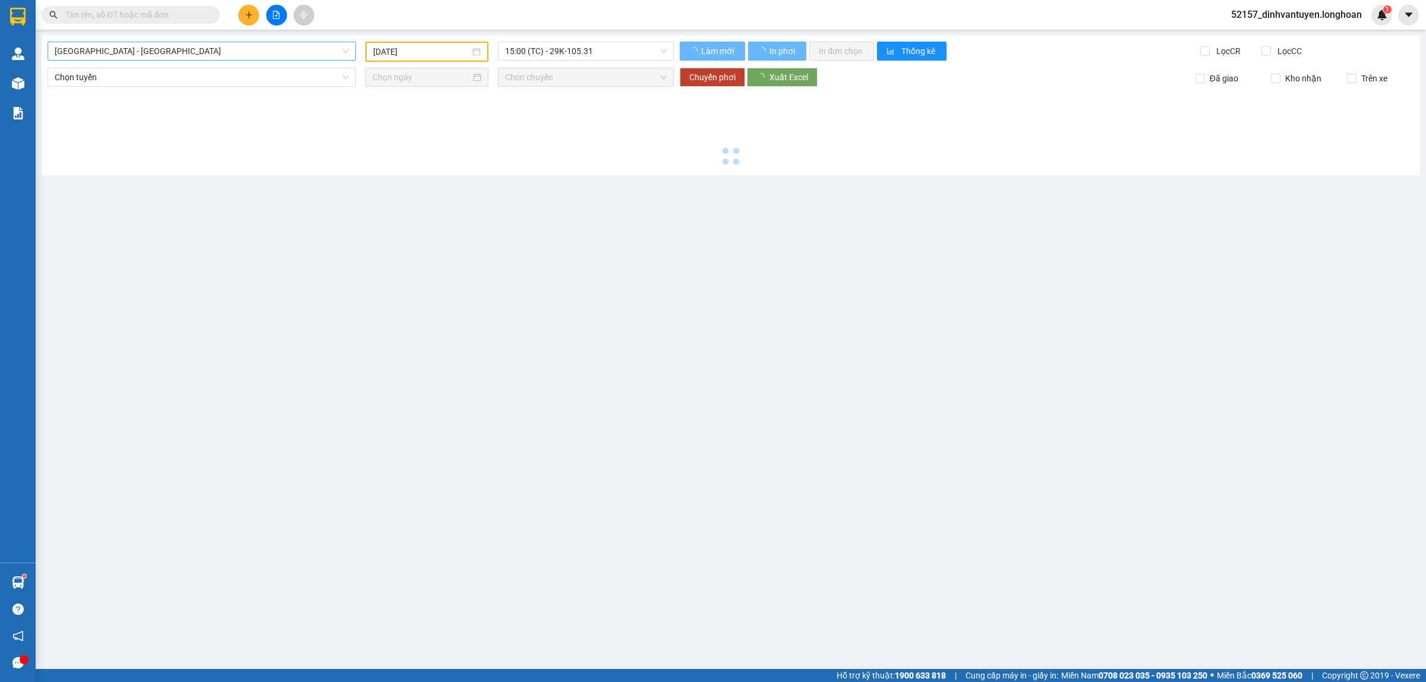
type input "[DATE]"
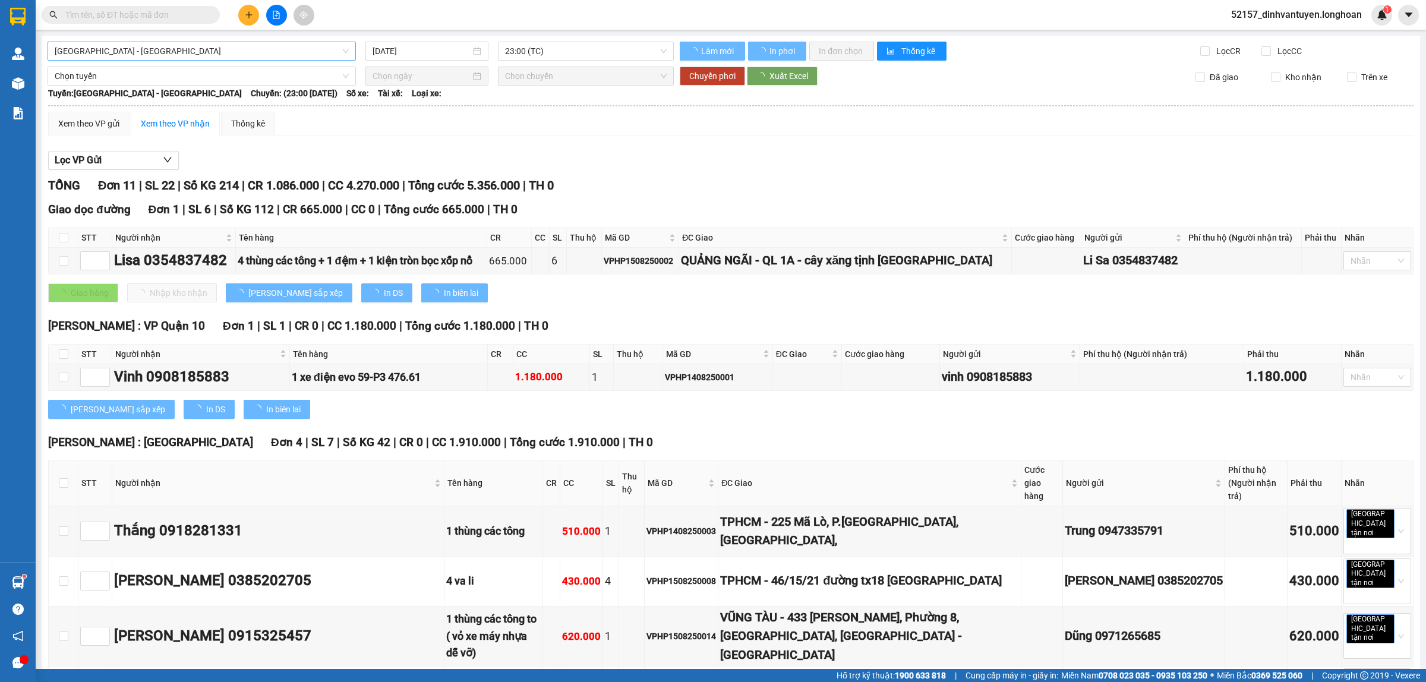
click at [278, 58] on span "[GEOGRAPHIC_DATA] - [GEOGRAPHIC_DATA]" at bounding box center [202, 51] width 294 height 18
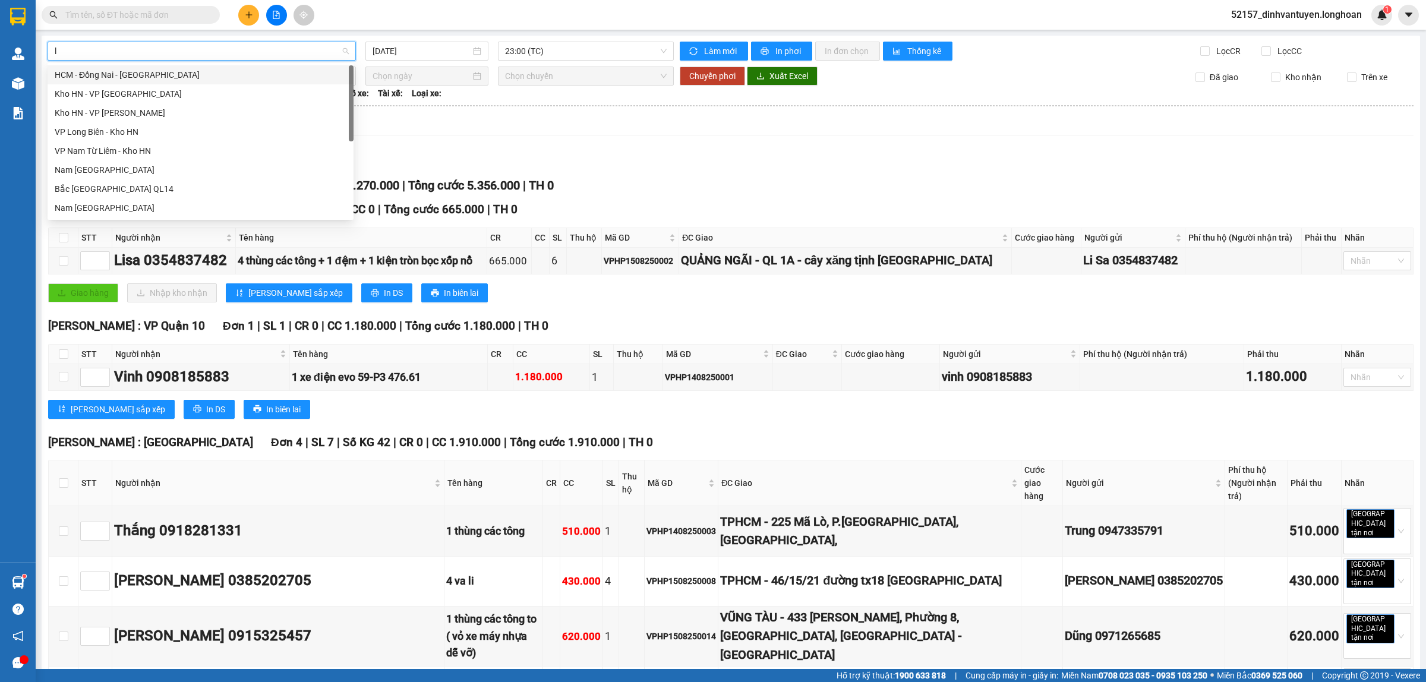
type input "lo"
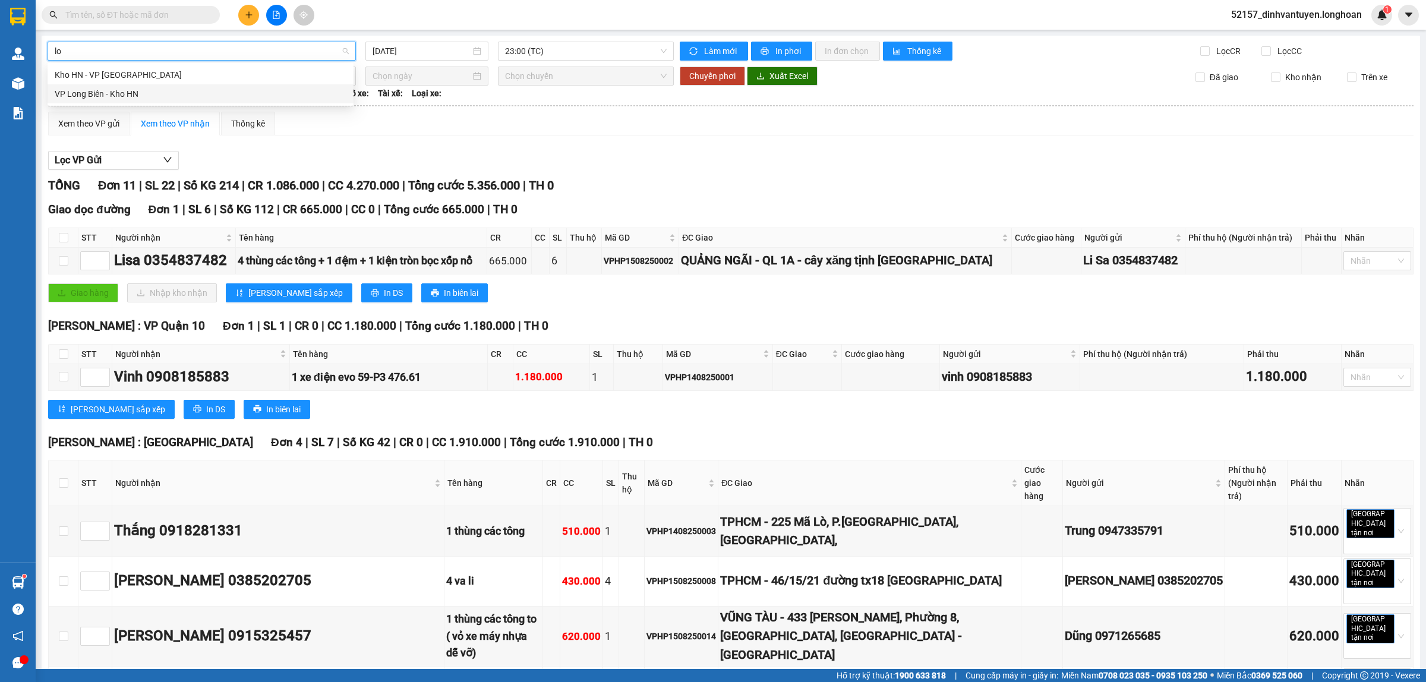
click at [130, 91] on div "VP Long Biên - Kho HN" at bounding box center [201, 93] width 292 height 13
type input "[DATE]"
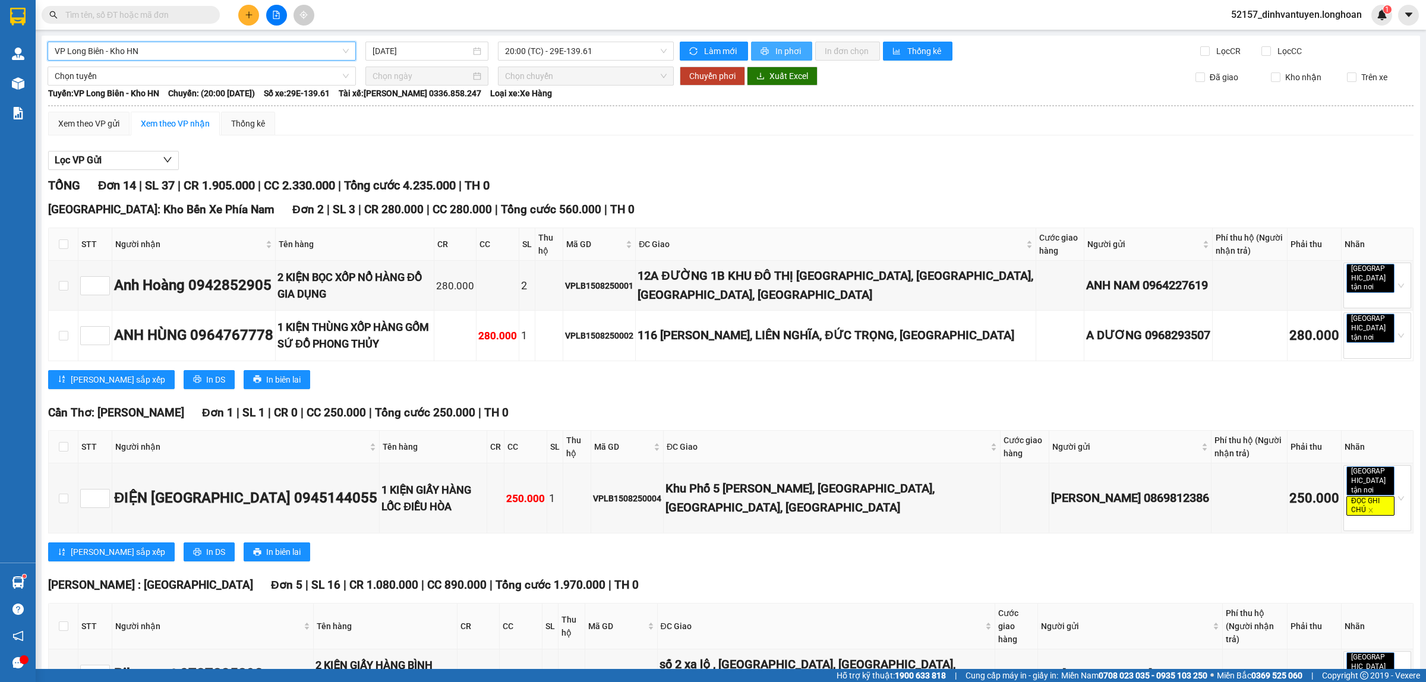
click at [777, 51] on span "In phơi" at bounding box center [789, 51] width 27 height 13
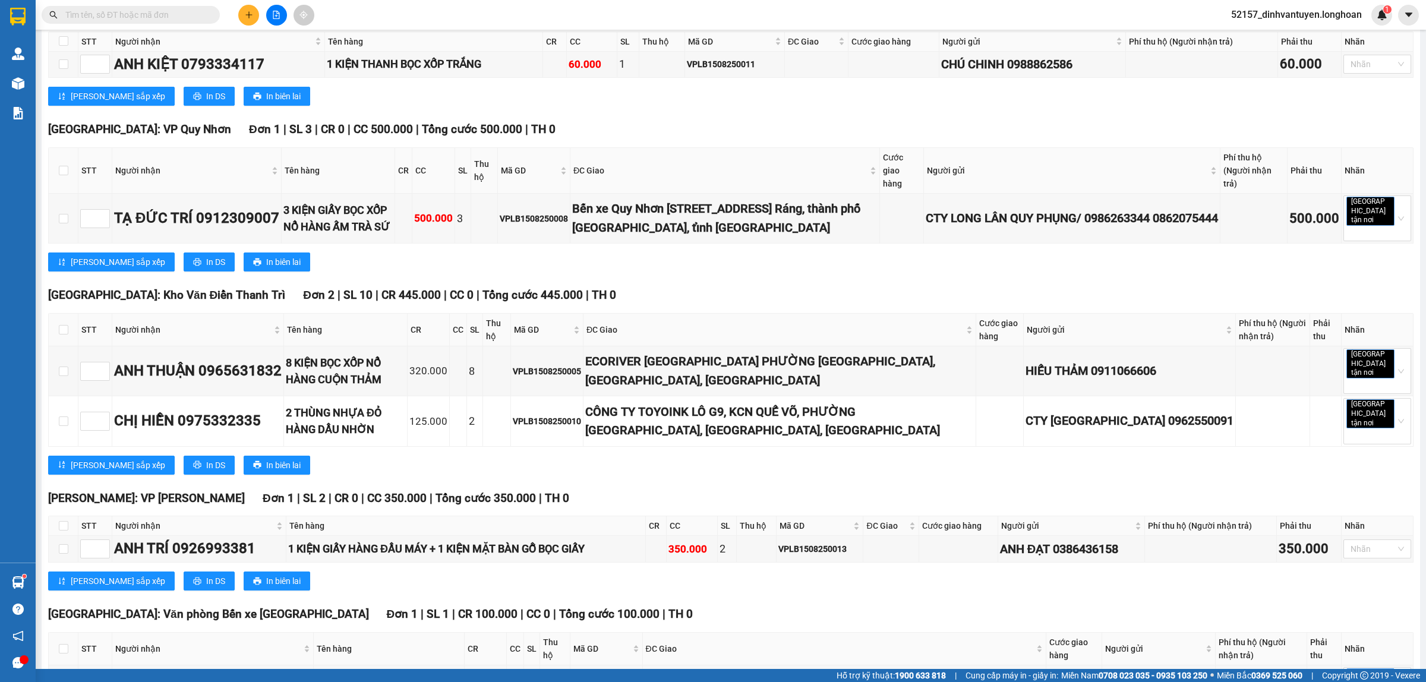
scroll to position [981, 0]
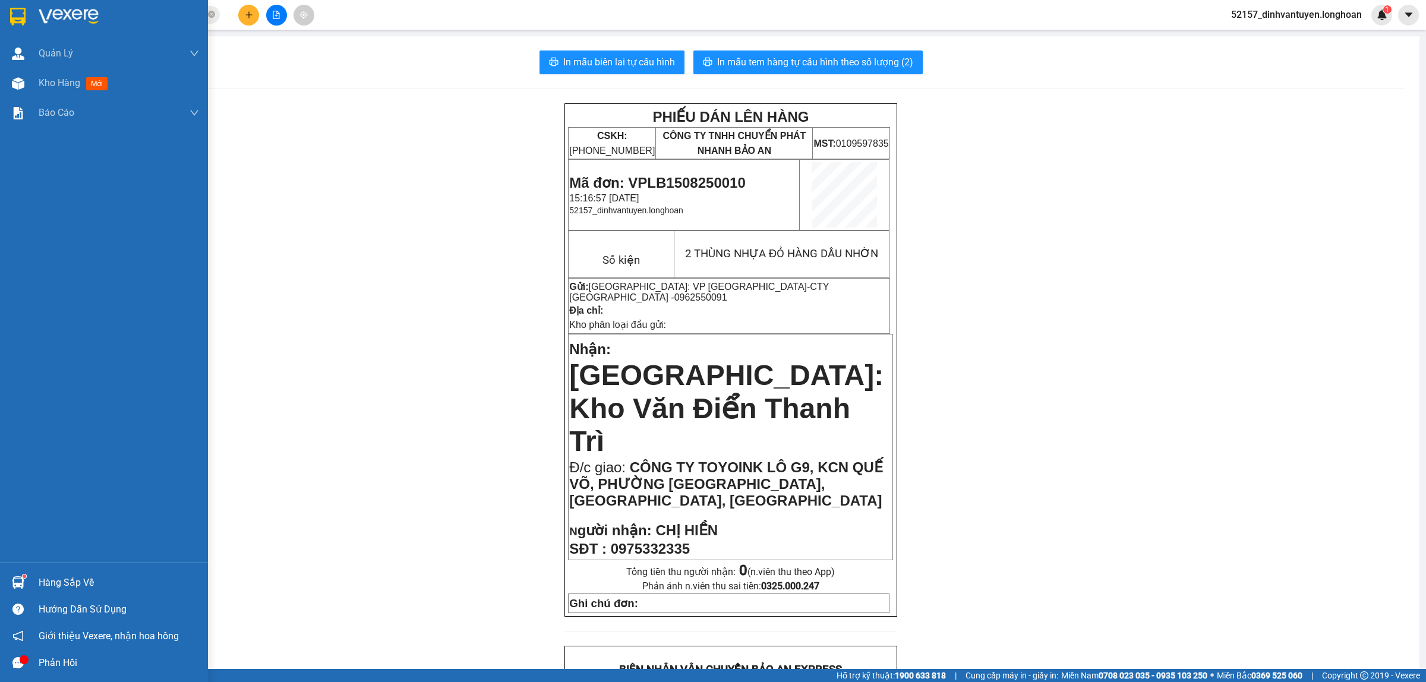
click at [14, 5] on div at bounding box center [104, 19] width 208 height 39
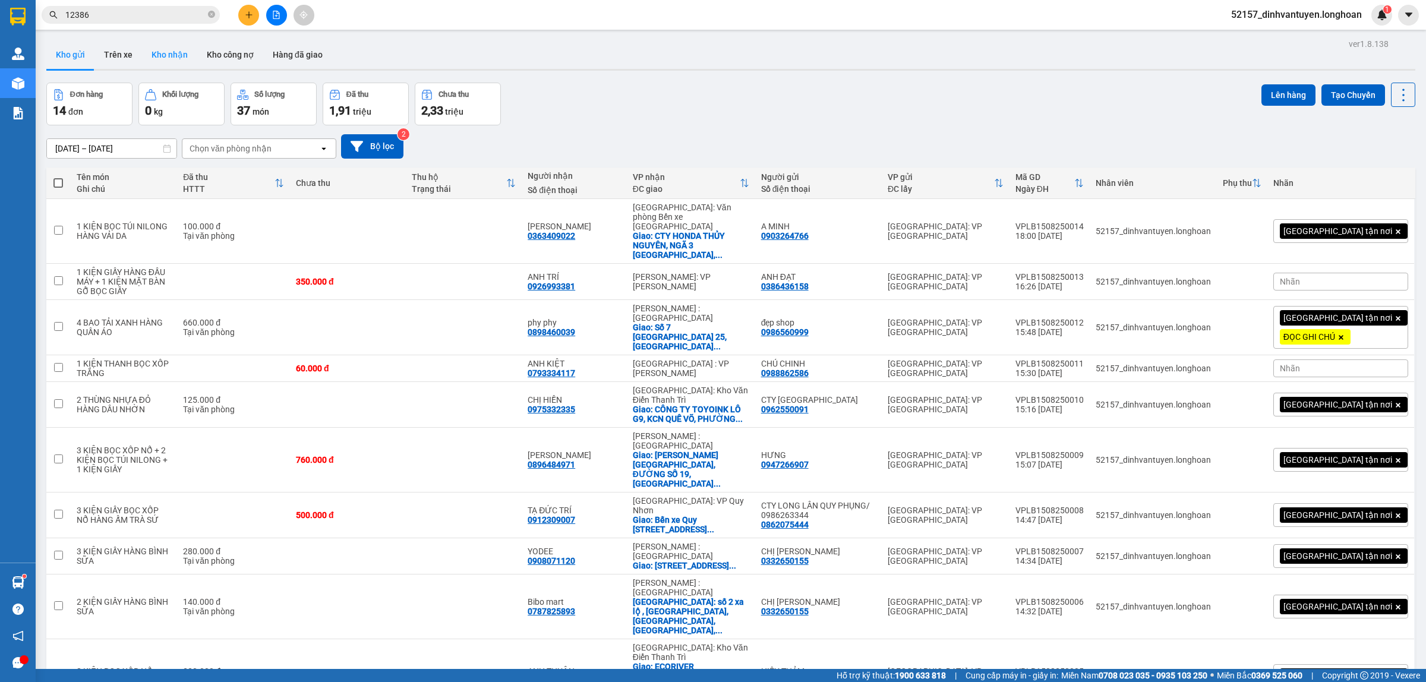
click at [168, 61] on button "Kho nhận" at bounding box center [169, 54] width 55 height 29
